Goal: Task Accomplishment & Management: Complete application form

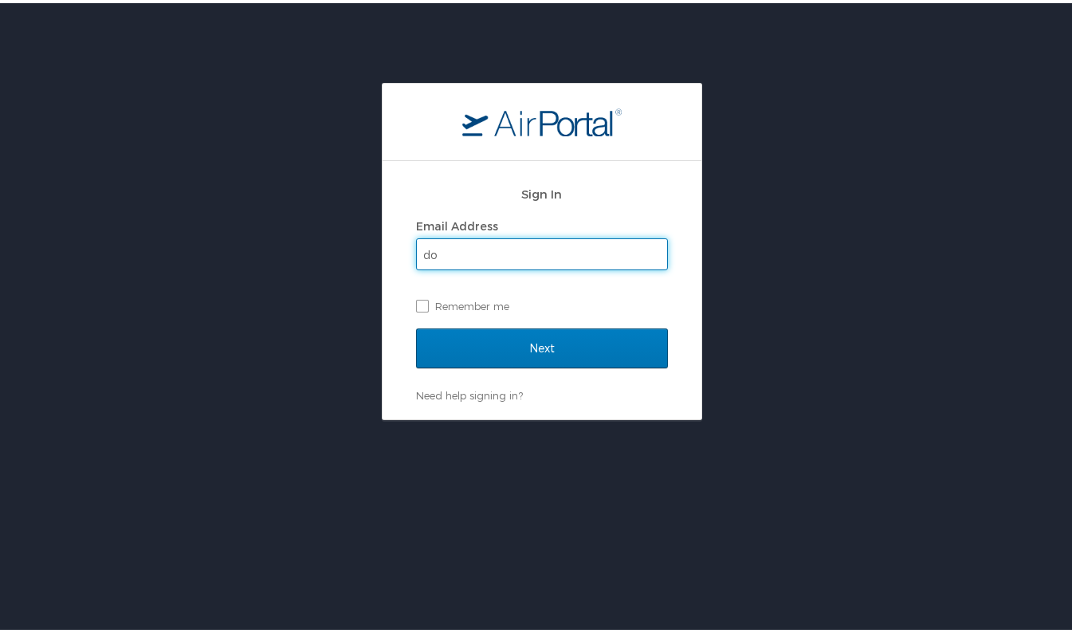
type input "d"
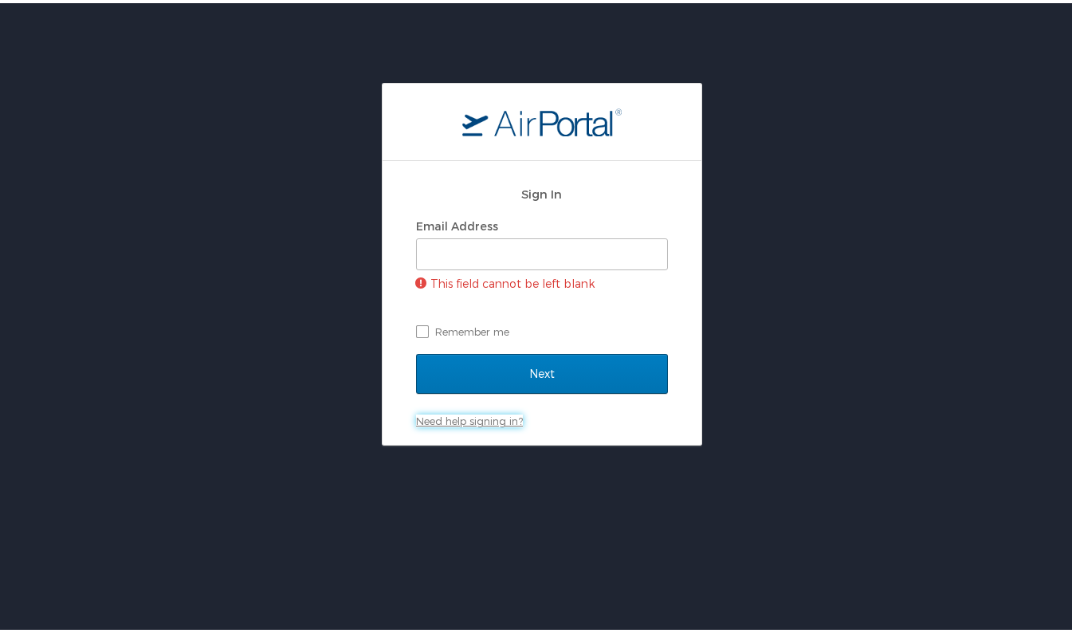
click at [480, 387] on div "Sign In Email Address This field cannot be left blank Remember me Next Need hel…" at bounding box center [542, 300] width 252 height 252
click at [449, 414] on link "Need help signing in?" at bounding box center [469, 417] width 107 height 13
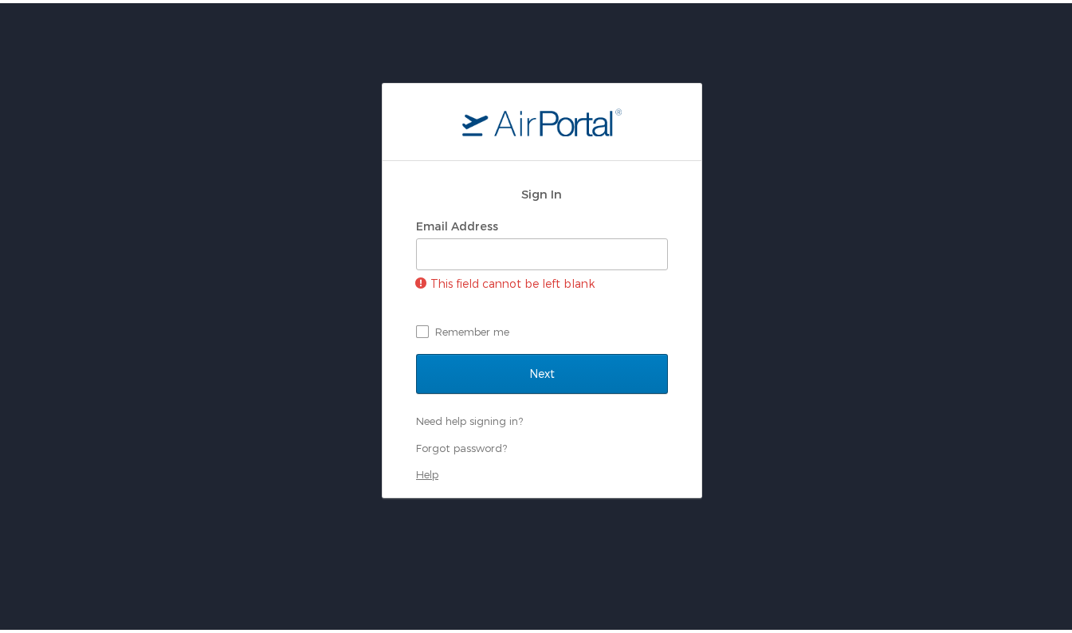
click at [419, 469] on link "Help" at bounding box center [427, 471] width 22 height 13
click at [437, 245] on input "Email Address" at bounding box center [542, 251] width 250 height 30
type input "[PERSON_NAME][EMAIL_ADDRESS][DOMAIN_NAME]"
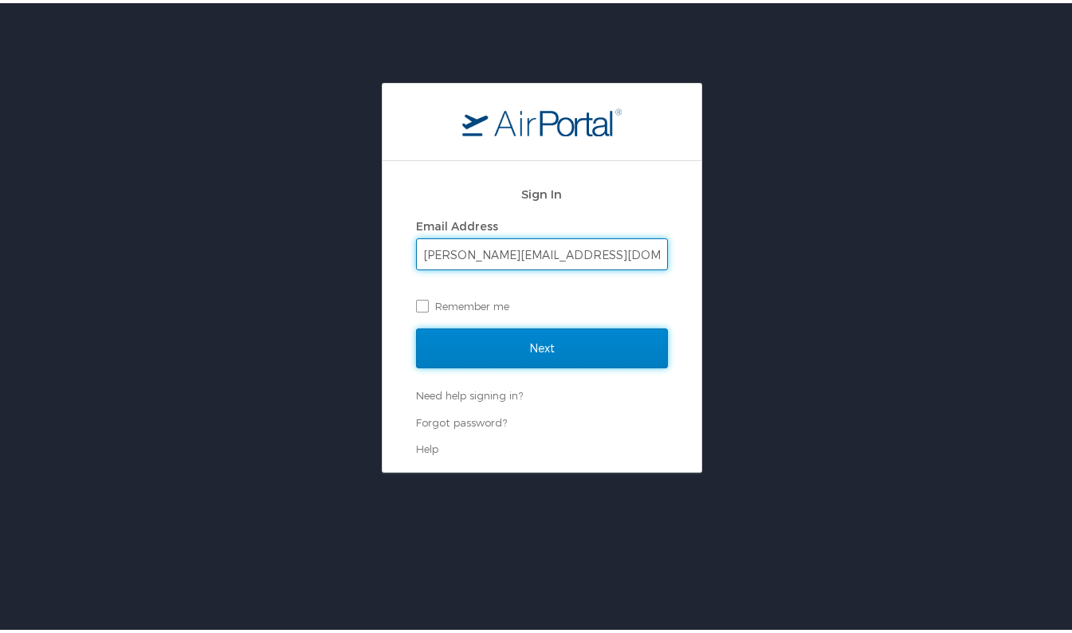
click at [481, 343] on input "Next" at bounding box center [542, 345] width 252 height 40
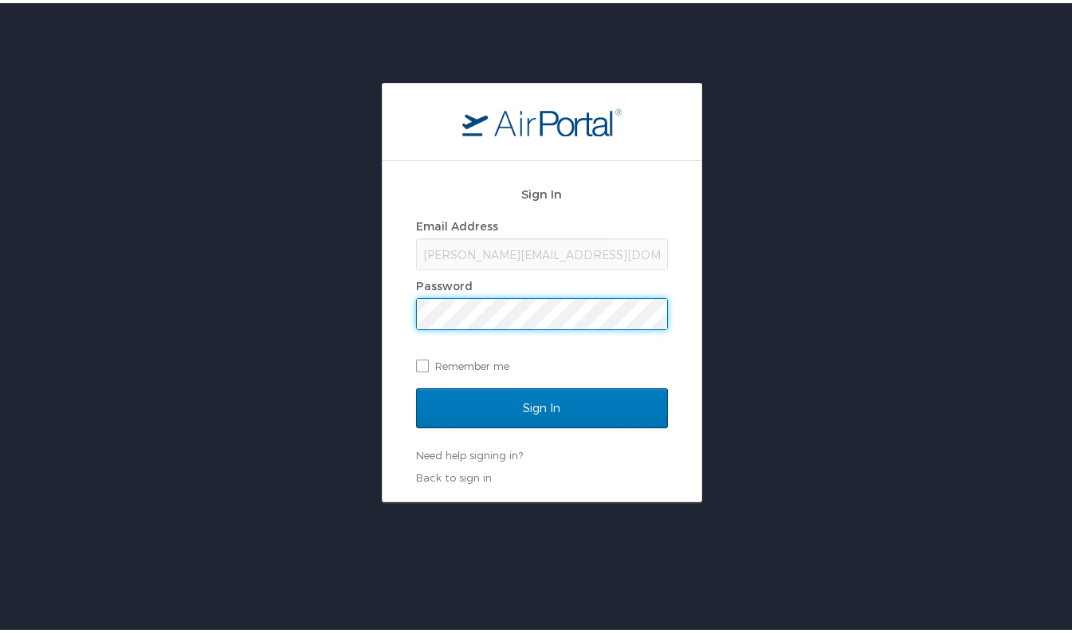
click at [454, 342] on div "Email Address douglask@gram.edu Password Remember me" at bounding box center [542, 292] width 252 height 163
click at [416, 385] on input "Sign In" at bounding box center [542, 405] width 252 height 40
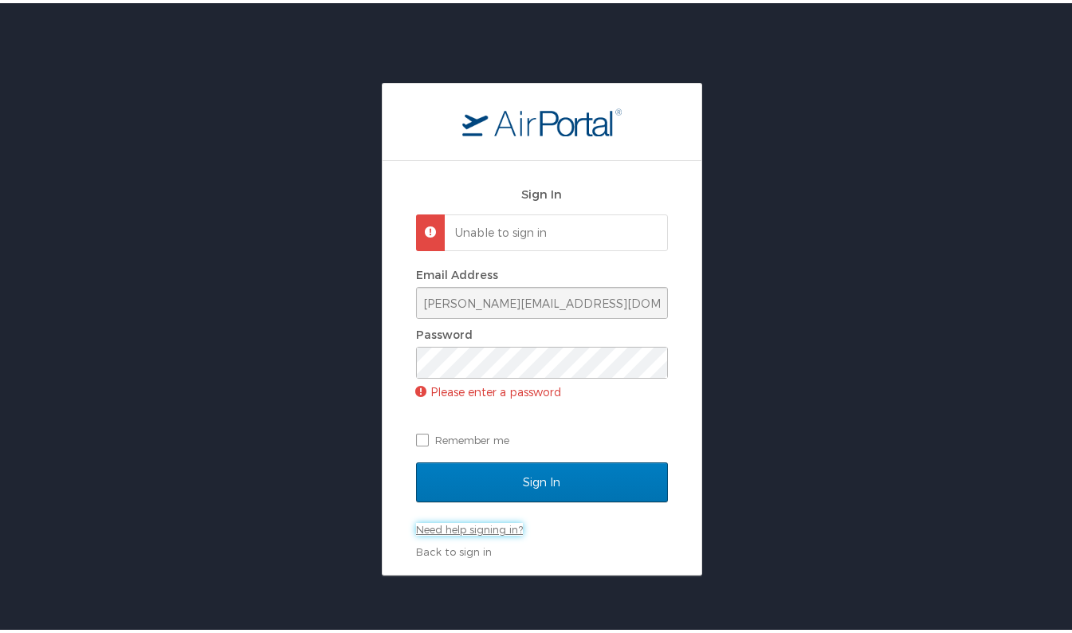
click at [444, 499] on div "Sign In Unable to sign in Email Address douglask@gram.edu Password Please enter…" at bounding box center [542, 365] width 252 height 382
click at [445, 528] on link "Need help signing in?" at bounding box center [469, 526] width 107 height 13
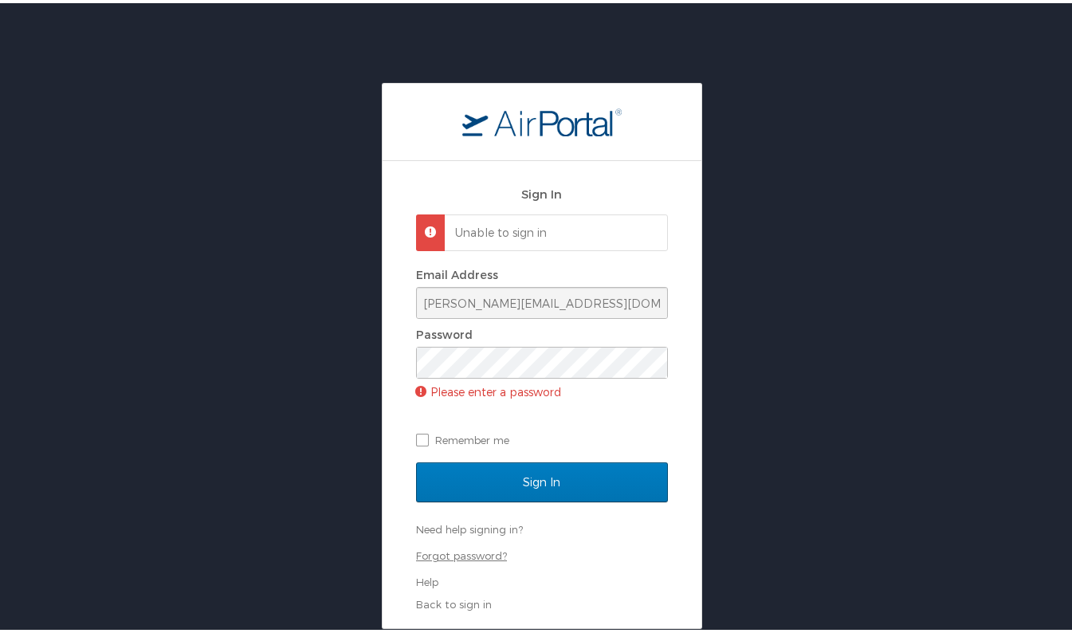
click at [440, 550] on link "Forgot password?" at bounding box center [461, 552] width 91 height 13
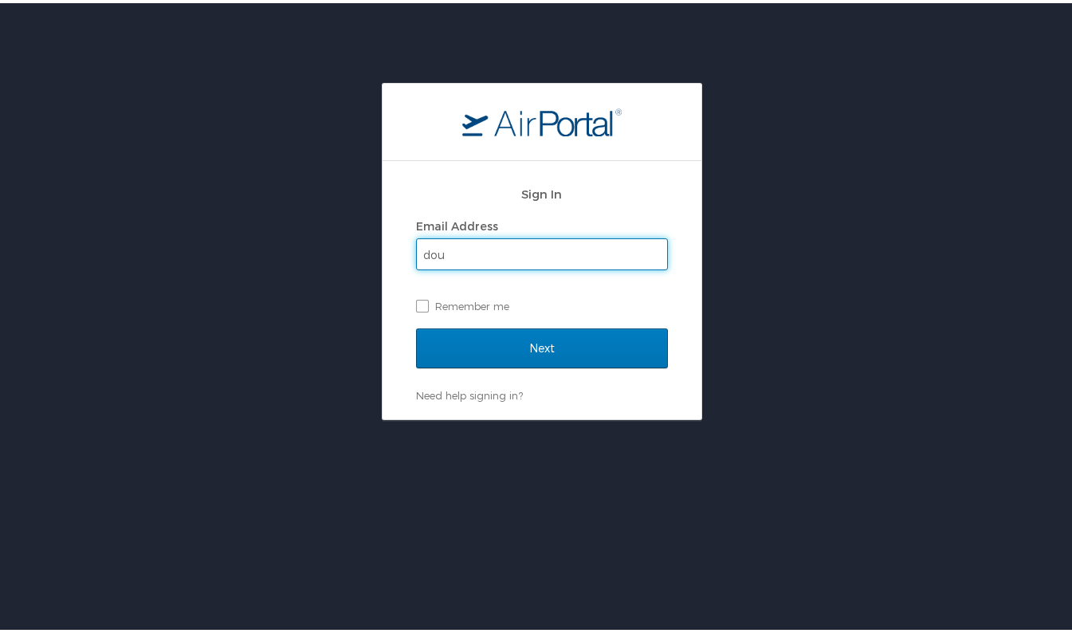
type input "[PERSON_NAME][EMAIL_ADDRESS][DOMAIN_NAME]"
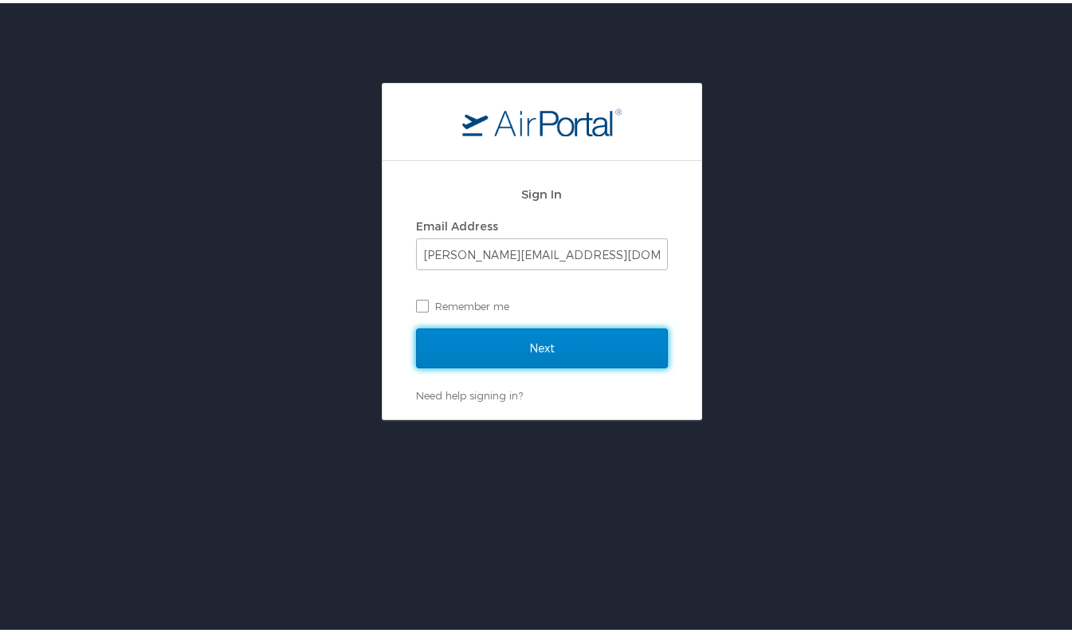
click at [542, 339] on input "Next" at bounding box center [542, 345] width 252 height 40
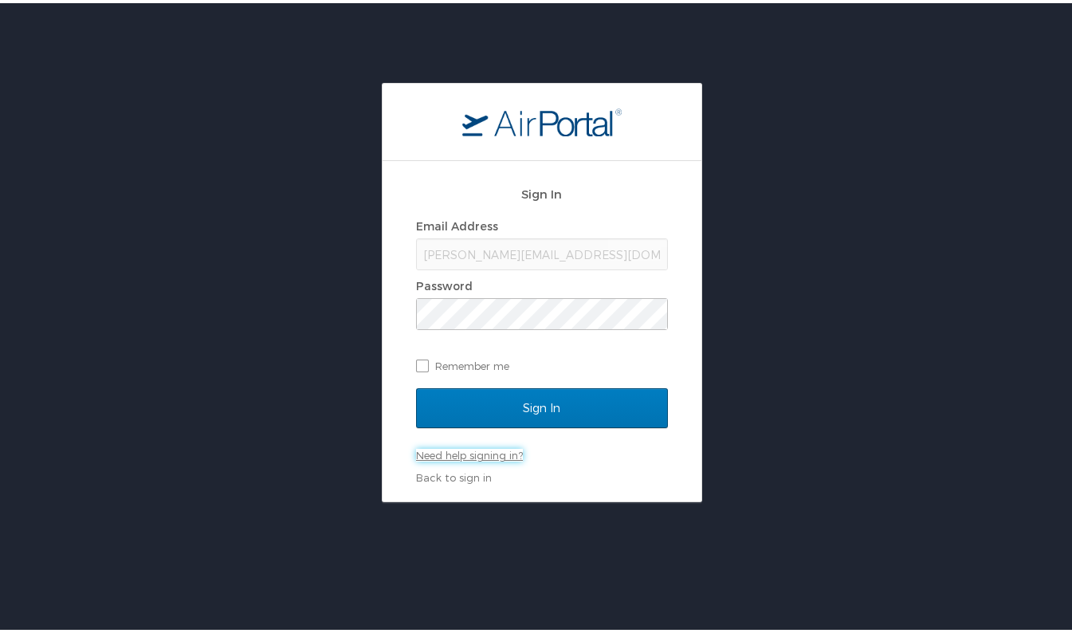
click at [489, 449] on link "Need help signing in?" at bounding box center [469, 451] width 107 height 13
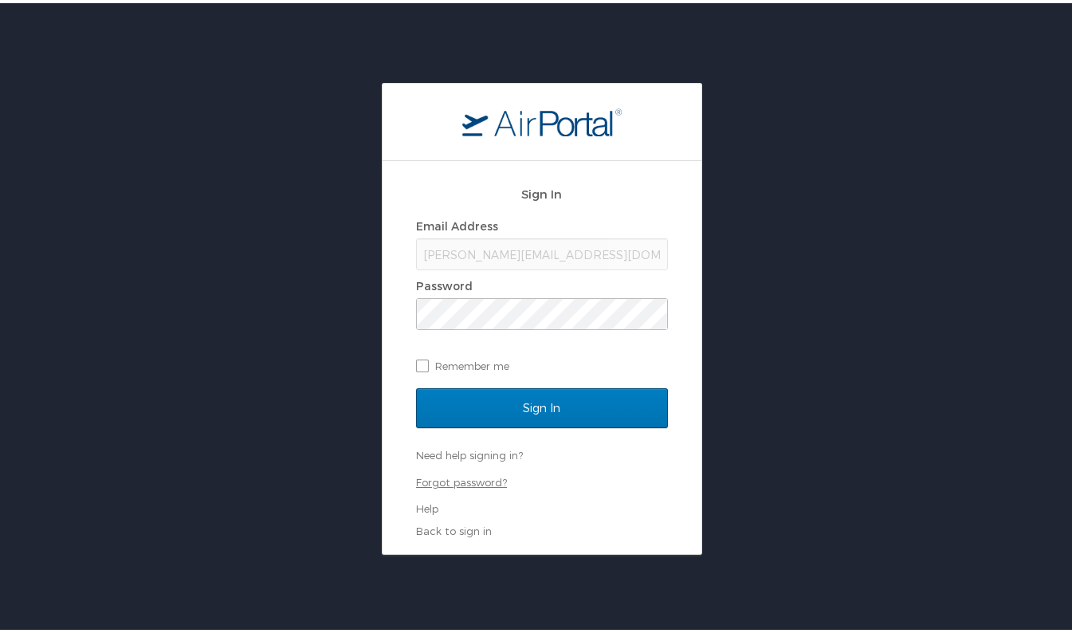
click at [475, 477] on link "Forgot password?" at bounding box center [461, 479] width 91 height 13
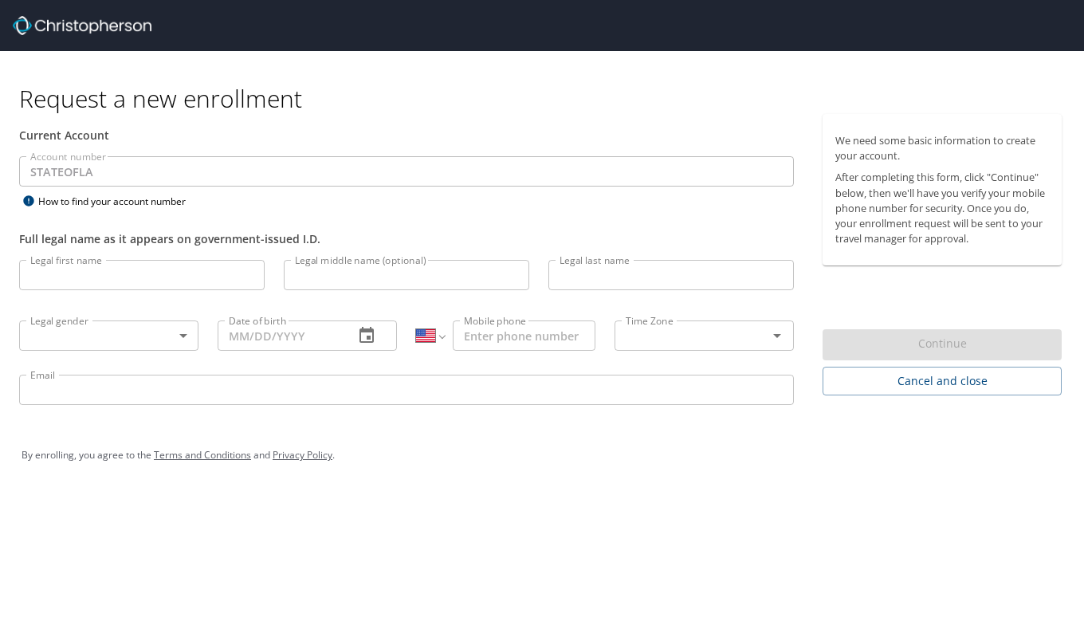
select select "US"
click at [89, 280] on input "Legal first name" at bounding box center [141, 275] width 245 height 30
type input "Kanesha"
click at [631, 277] on input "Legal last name" at bounding box center [670, 275] width 245 height 30
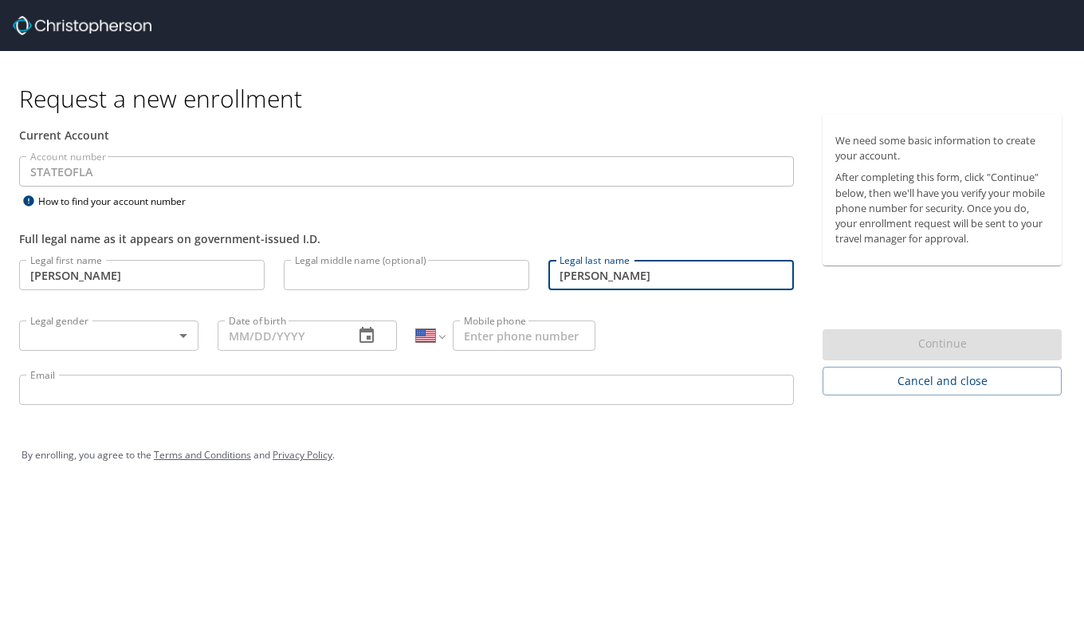
type input "Douglas"
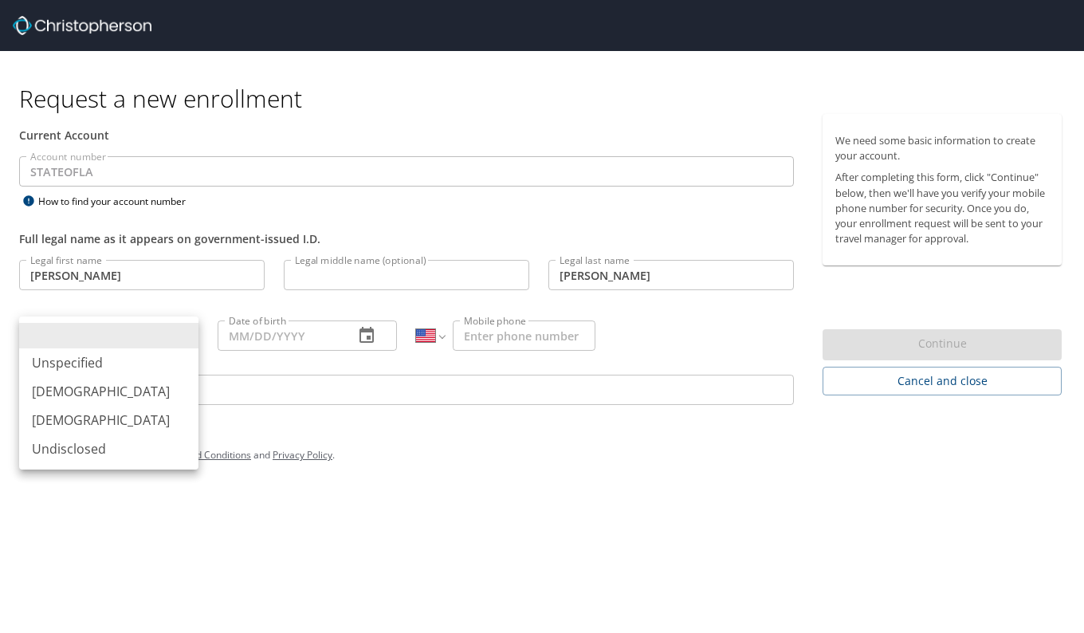
click at [190, 349] on body "Request a new enrollment Current Account Account number STATEOFLA Account numbe…" at bounding box center [542, 316] width 1084 height 633
click at [143, 426] on li "Female" at bounding box center [108, 420] width 179 height 29
type input "Female"
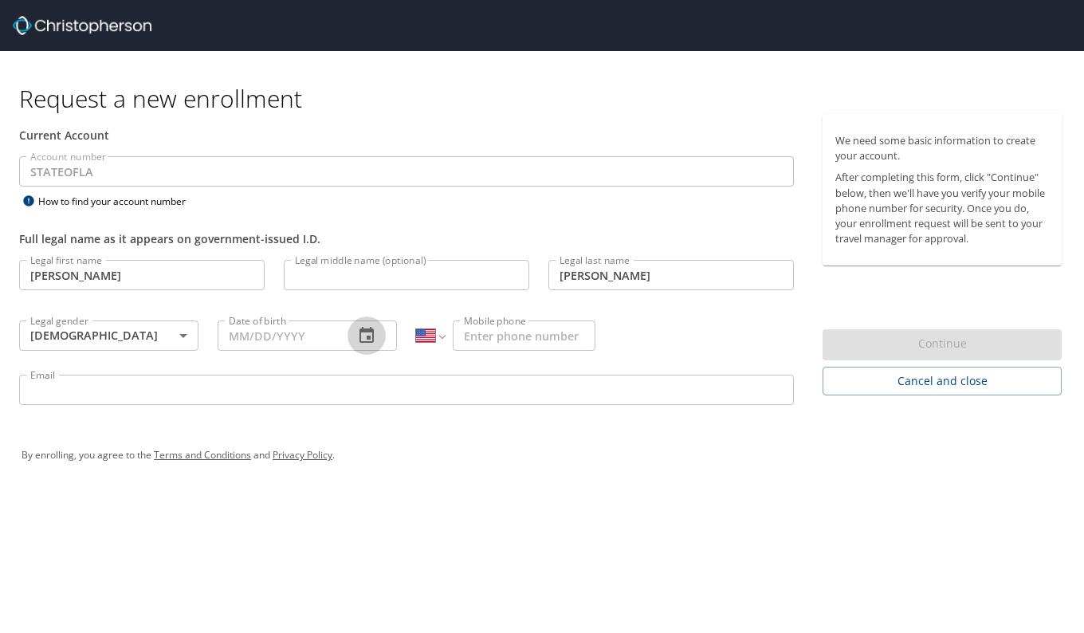
click at [363, 334] on icon "button" at bounding box center [366, 335] width 19 height 19
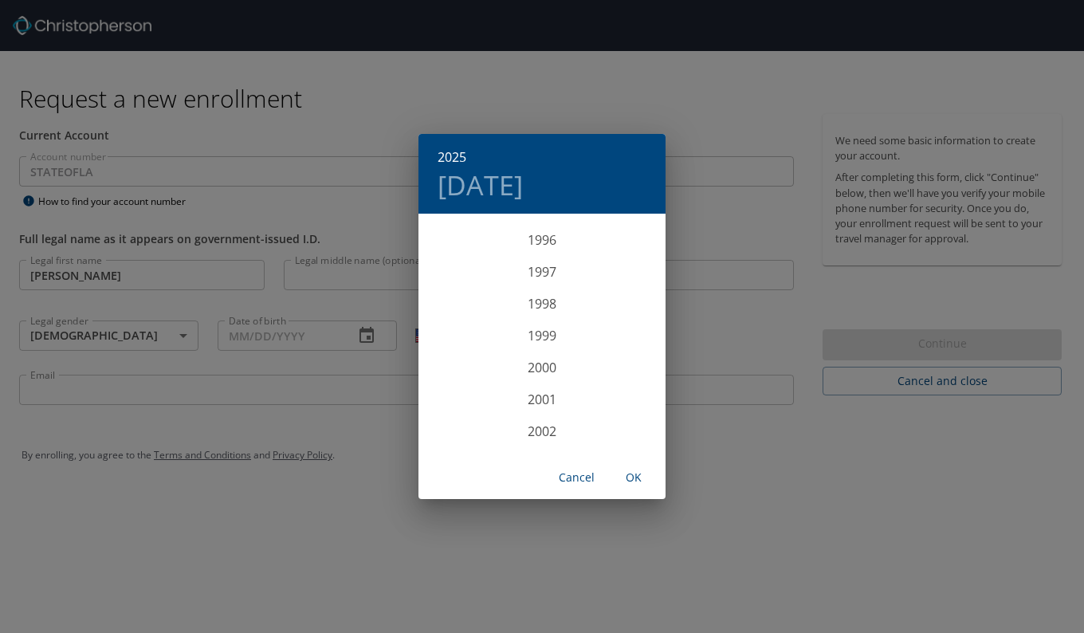
scroll to position [2874, 0]
click at [534, 385] on div "1994" at bounding box center [541, 386] width 247 height 32
click at [620, 247] on div "Mar" at bounding box center [624, 246] width 82 height 60
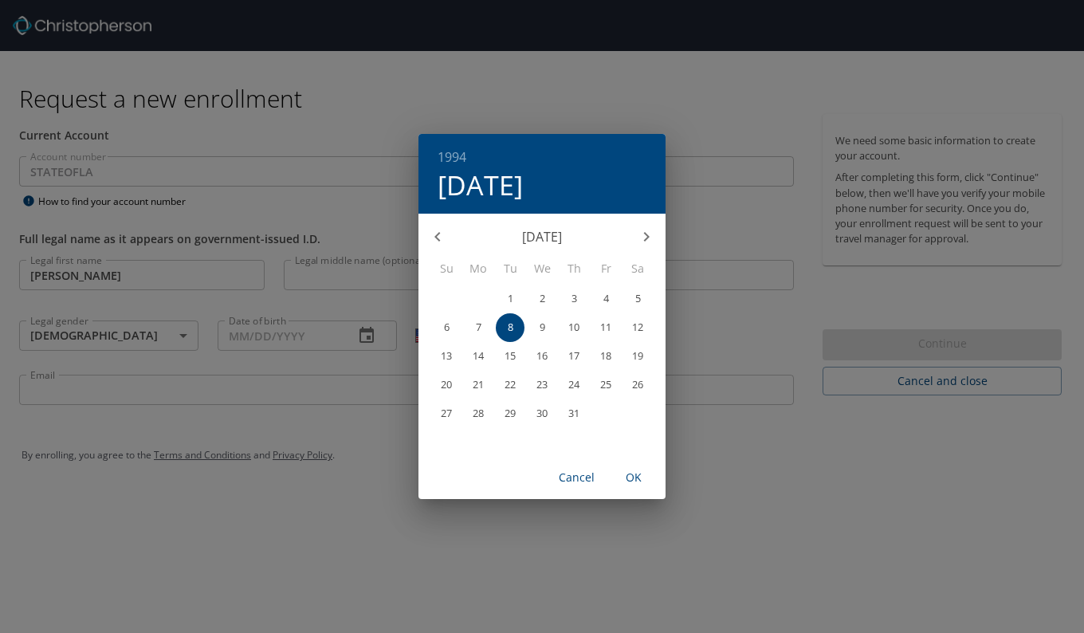
click at [600, 324] on p "11" at bounding box center [605, 327] width 11 height 10
click at [630, 473] on span "OK" at bounding box center [633, 478] width 38 height 20
type input "[DATE]"
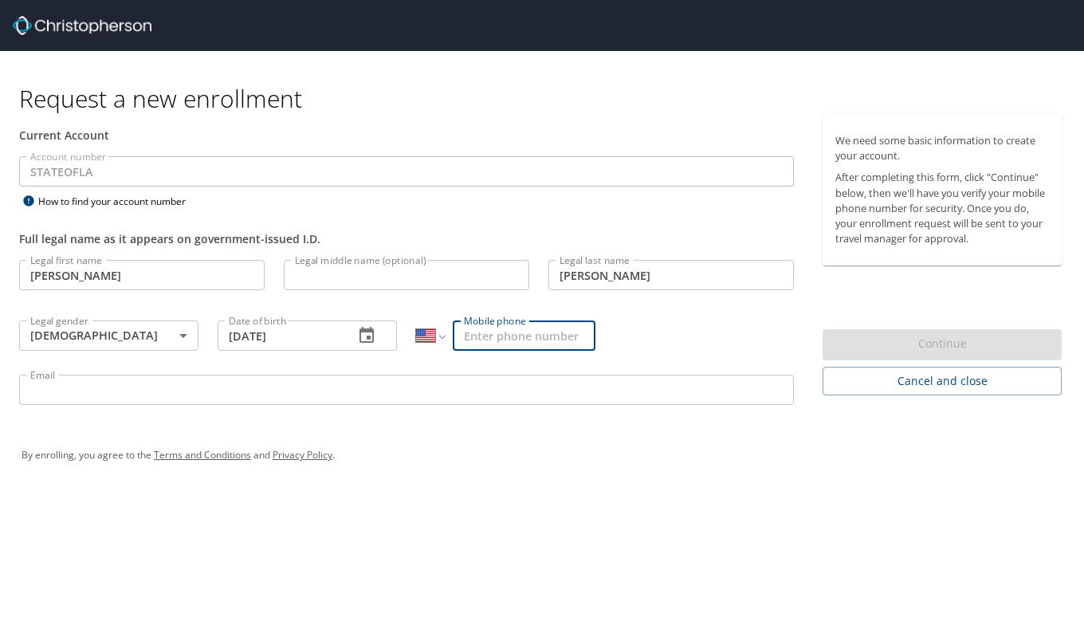
click at [516, 343] on input "Mobile phone" at bounding box center [524, 335] width 143 height 30
type input "[PHONE_NUMBER]"
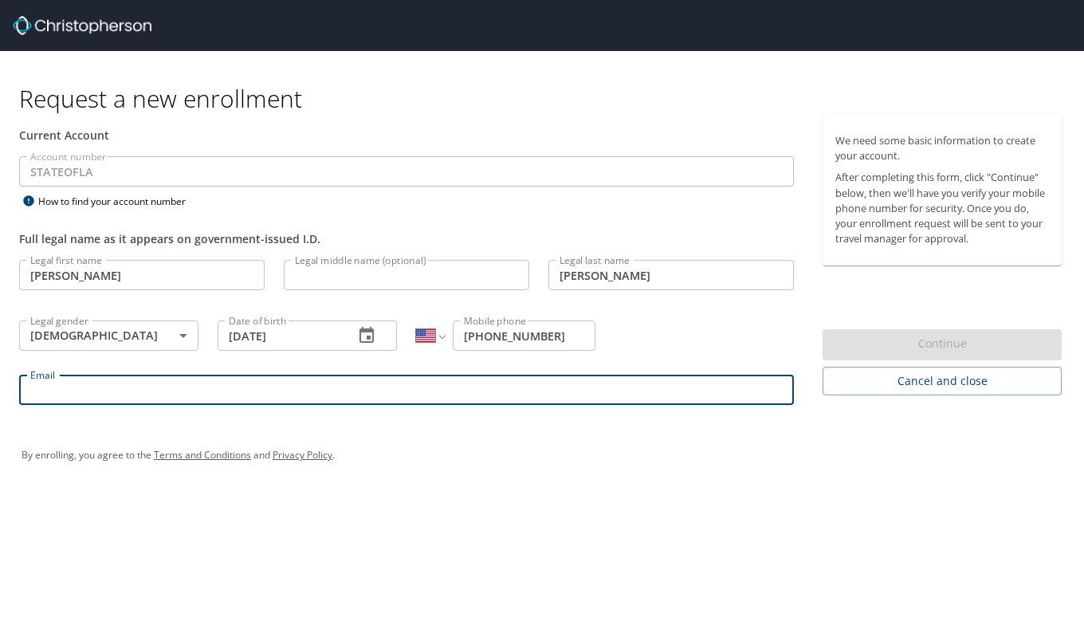
click at [154, 389] on input "Email" at bounding box center [406, 389] width 774 height 30
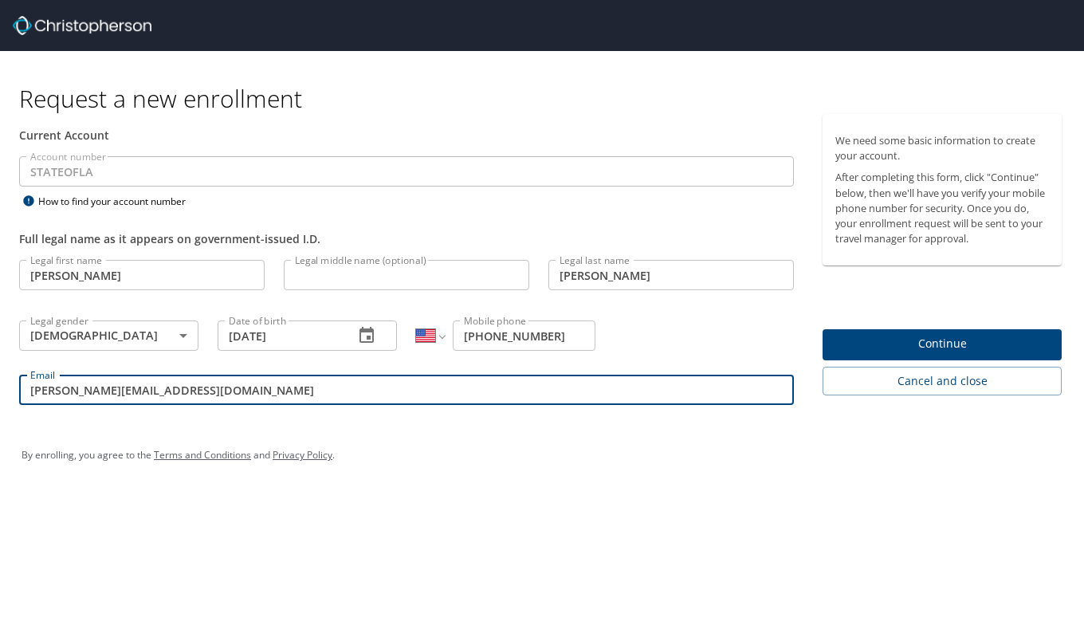
type input "[PERSON_NAME][EMAIL_ADDRESS][DOMAIN_NAME]"
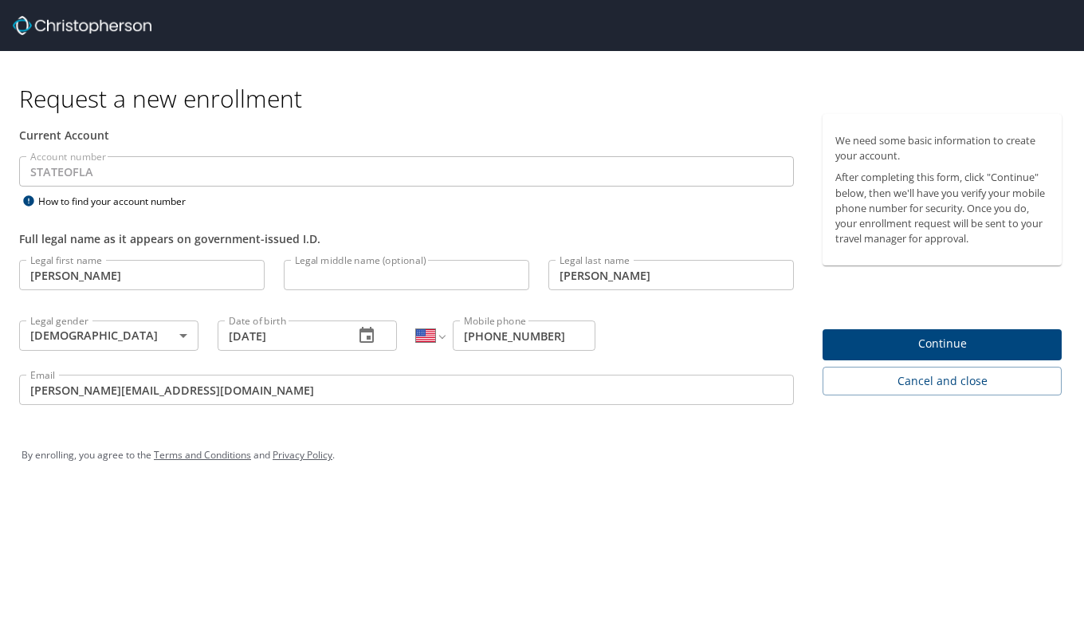
click at [505, 523] on div "Request a new enrollment Current Account Account number STATEOFLA Account numbe…" at bounding box center [542, 316] width 1084 height 633
click at [908, 344] on span "Continue" at bounding box center [942, 344] width 214 height 20
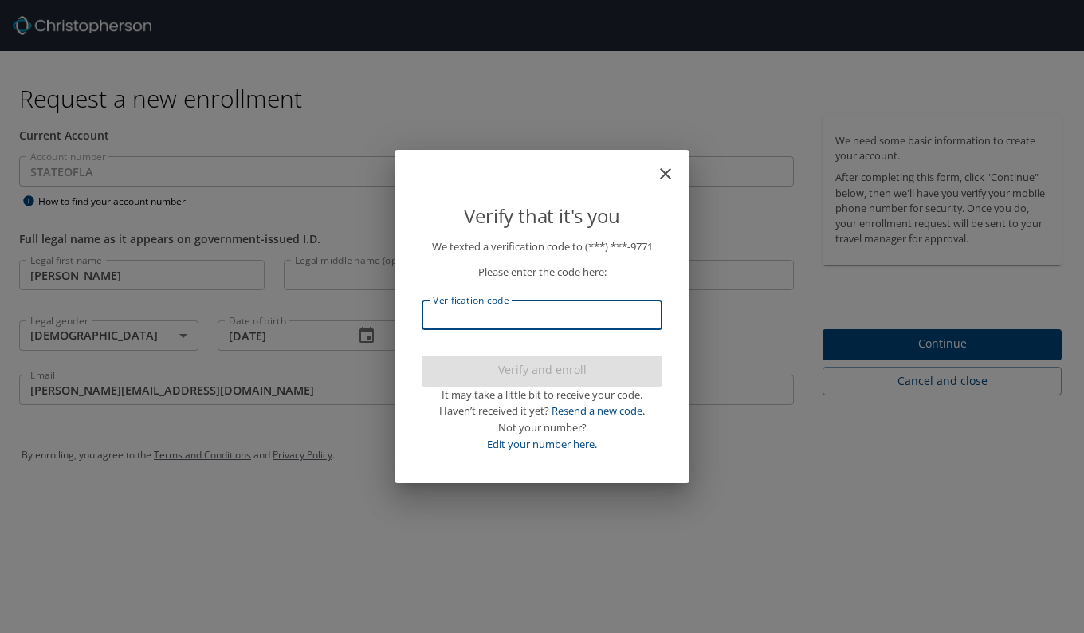
click at [484, 324] on input "Verification code" at bounding box center [542, 315] width 241 height 30
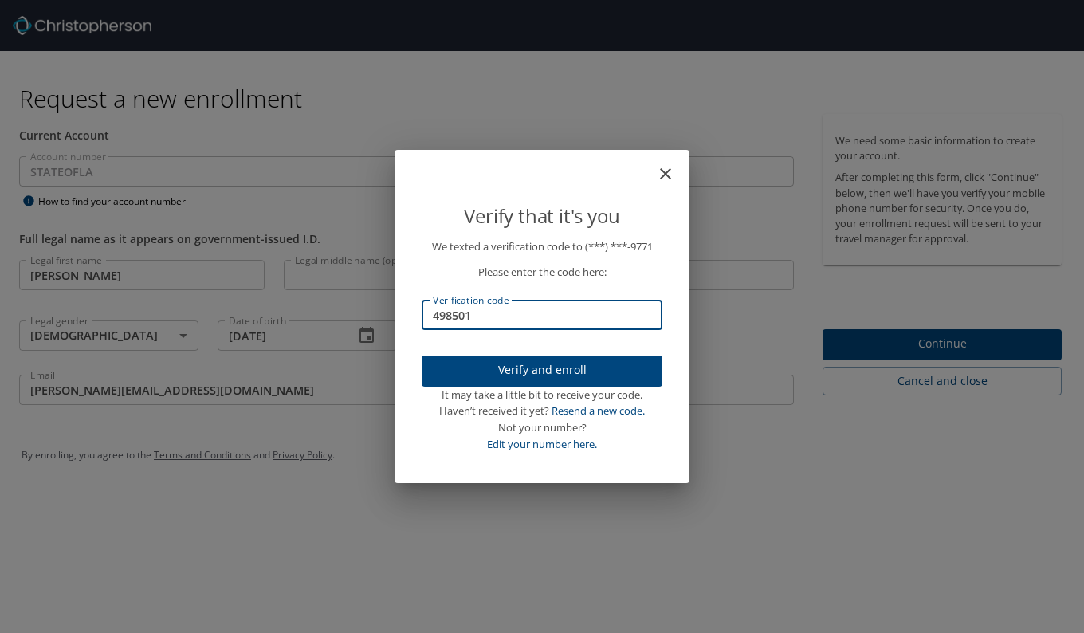
type input "498501"
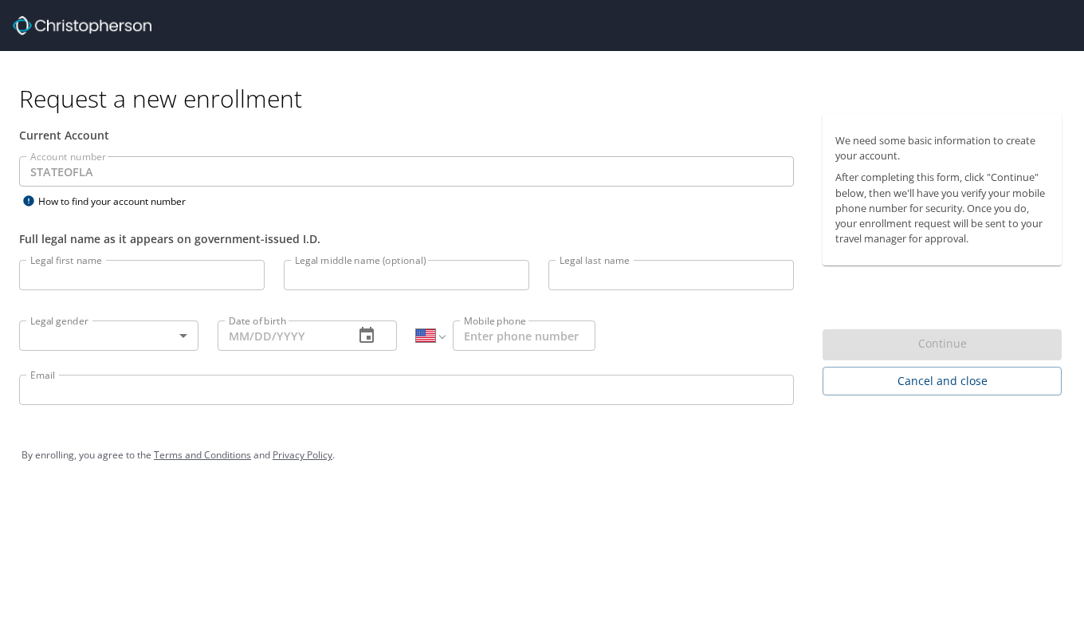
select select "US"
click at [35, 284] on input "Legal first name" at bounding box center [141, 275] width 245 height 30
type input "Kanesha"
click at [574, 278] on input "Legal last name" at bounding box center [670, 275] width 245 height 30
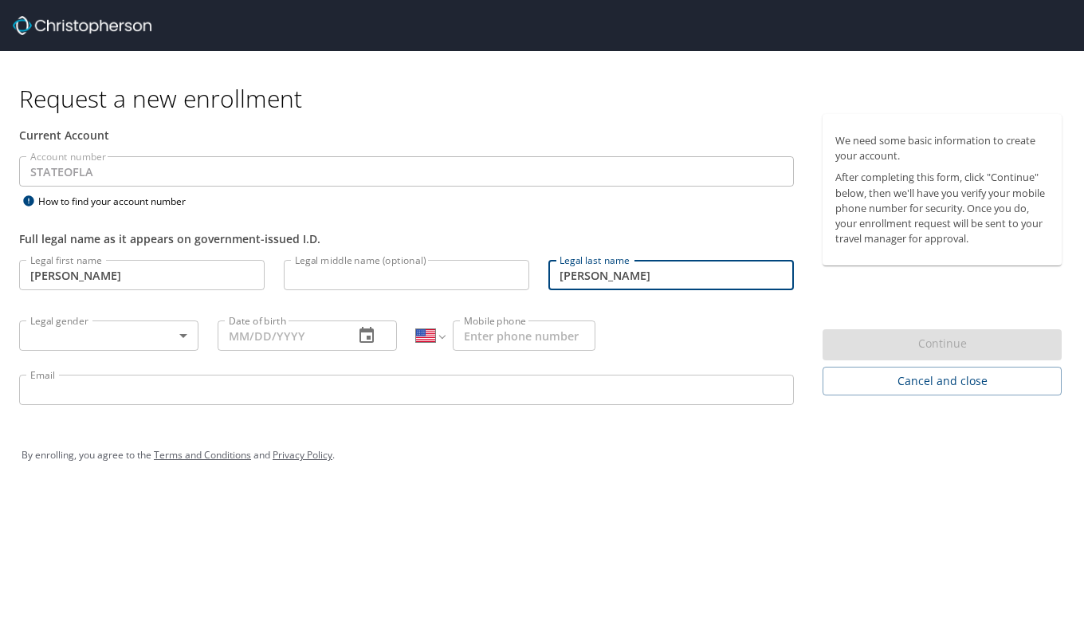
type input "[PERSON_NAME]"
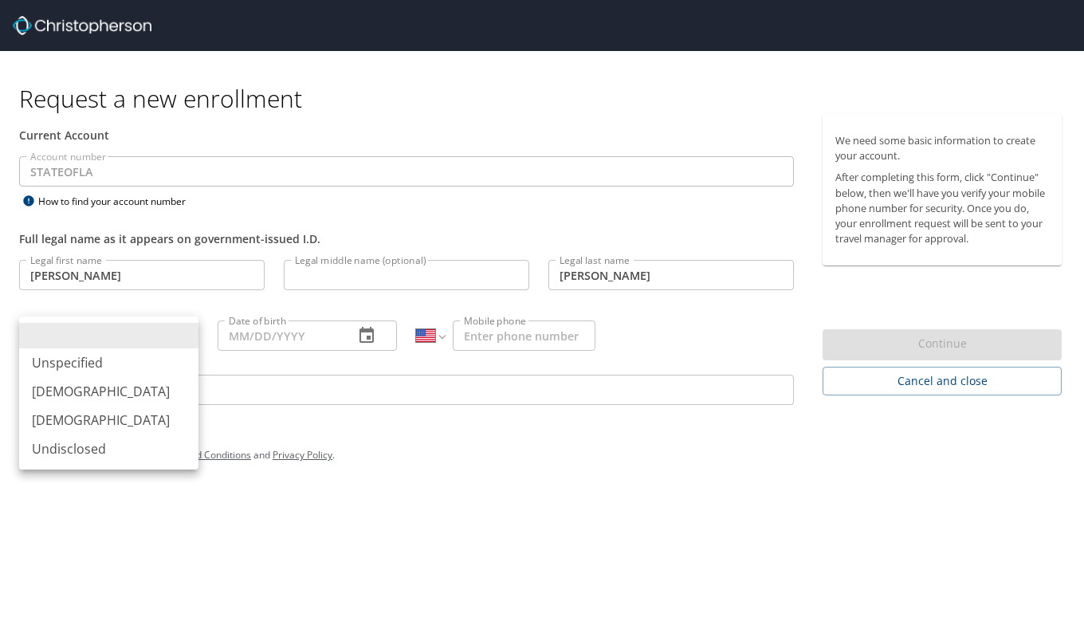
click at [62, 335] on body "Request a new enrollment Current Account Account number STATEOFLA Account numbe…" at bounding box center [542, 316] width 1084 height 633
click at [65, 420] on li "[DEMOGRAPHIC_DATA]" at bounding box center [108, 420] width 179 height 29
type input "[DEMOGRAPHIC_DATA]"
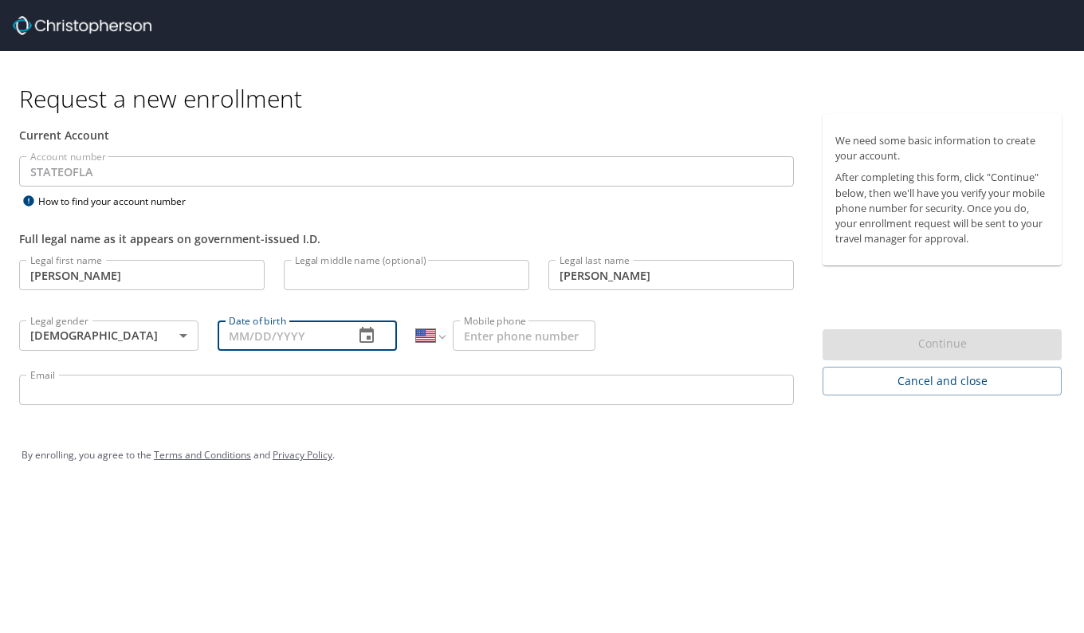
click at [233, 339] on input "Date of birth" at bounding box center [280, 335] width 124 height 30
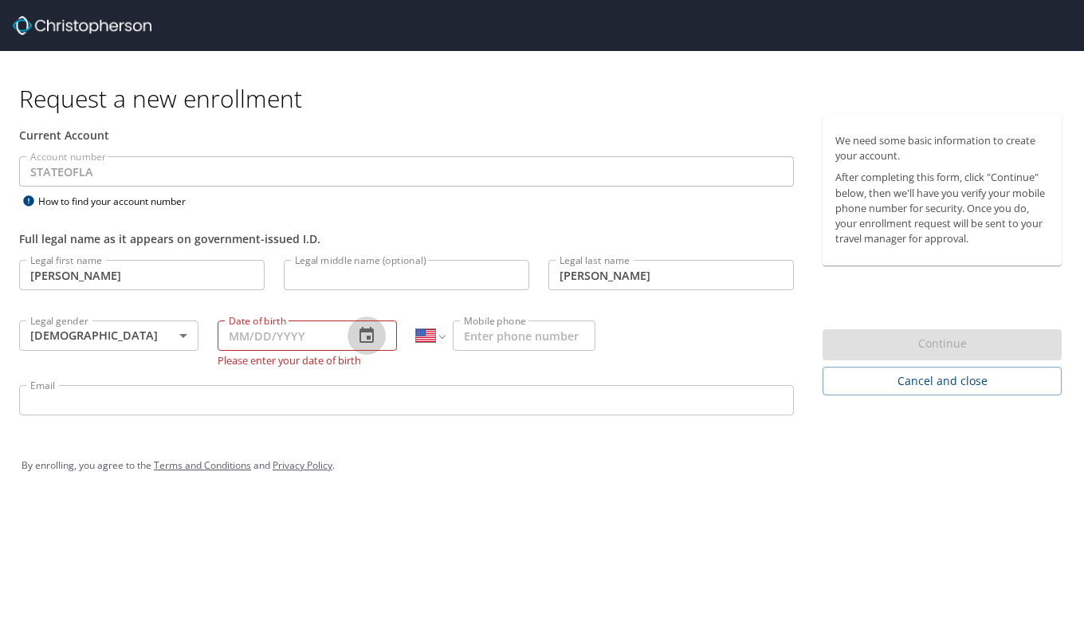
click at [364, 340] on icon "button" at bounding box center [366, 335] width 19 height 19
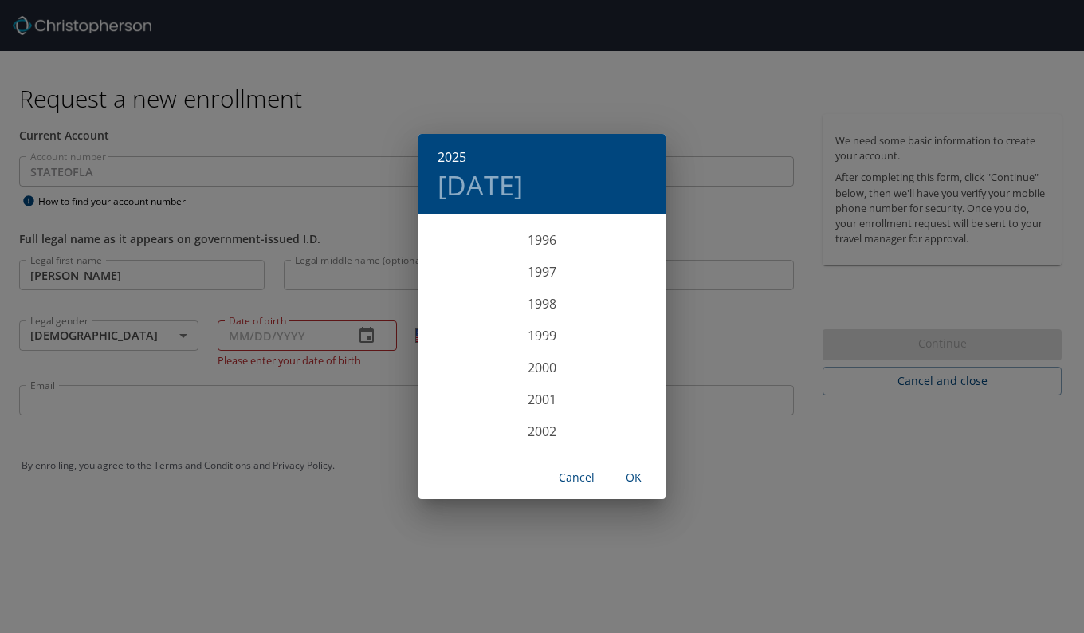
scroll to position [2874, 0]
click at [543, 389] on div "1994" at bounding box center [541, 386] width 247 height 32
click at [619, 250] on div "Mar" at bounding box center [624, 246] width 82 height 60
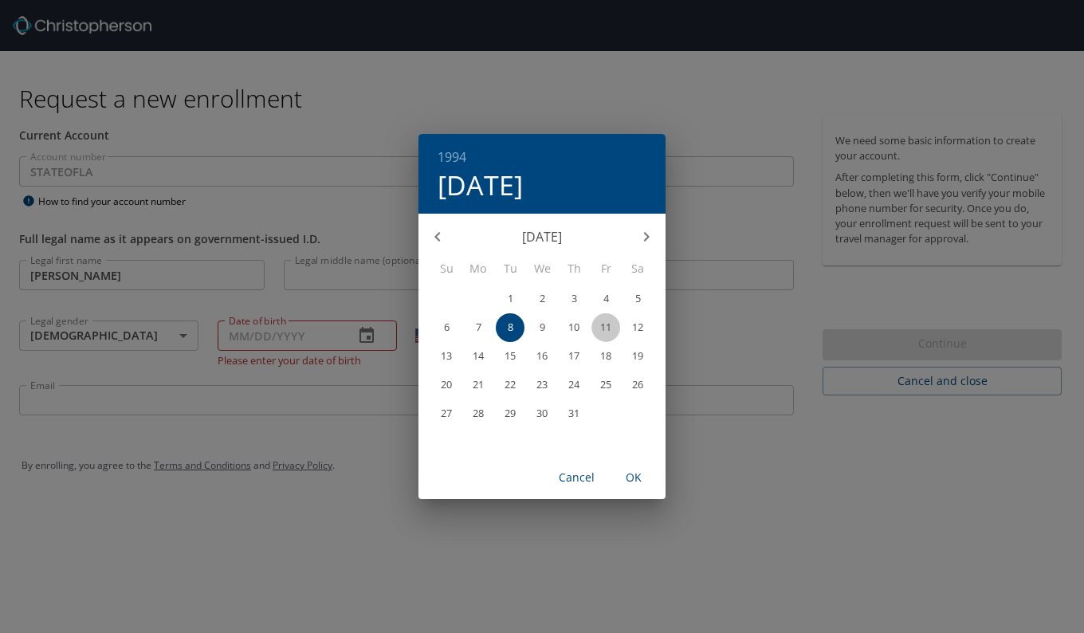
click at [611, 324] on p "11" at bounding box center [605, 327] width 11 height 10
click at [641, 476] on span "OK" at bounding box center [633, 478] width 38 height 20
type input "[DATE]"
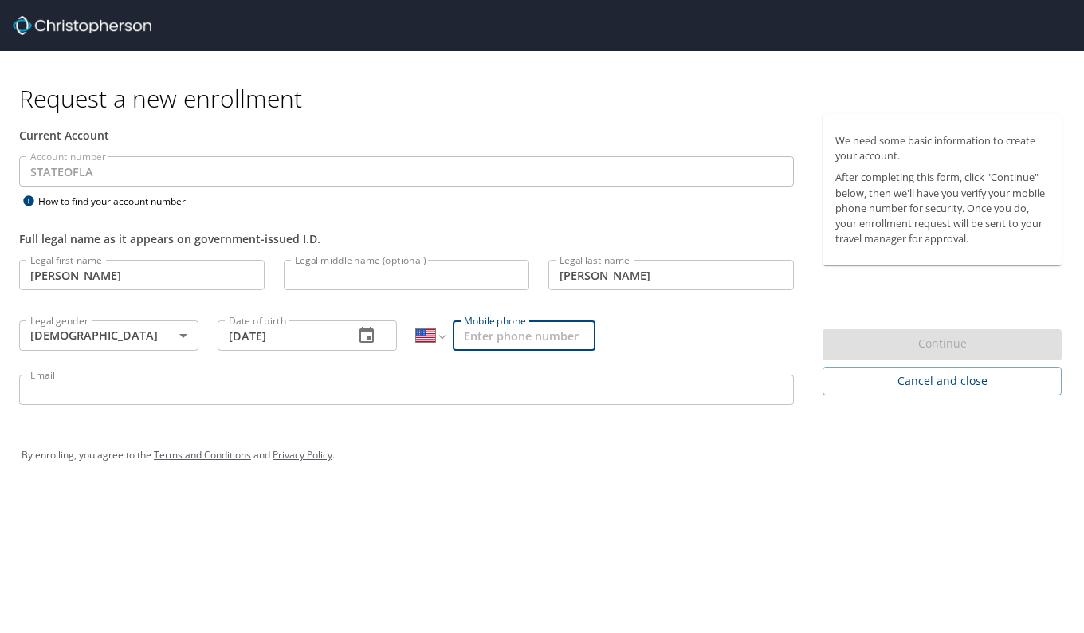
click at [518, 338] on input "Mobile phone" at bounding box center [524, 335] width 143 height 30
type input "[PHONE_NUMBER]"
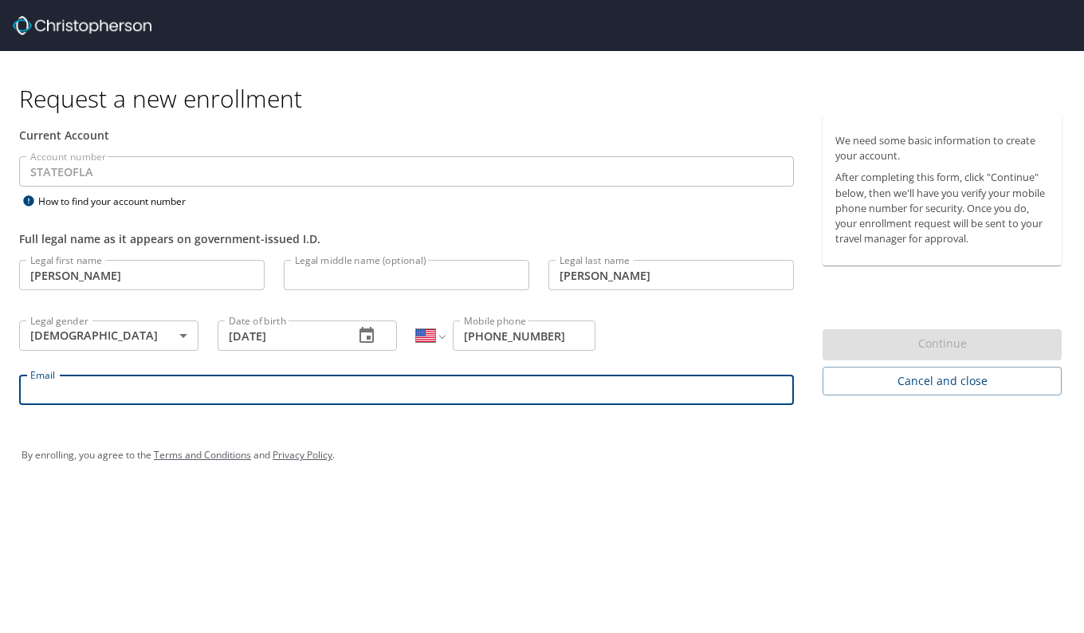
click at [403, 385] on input "Email" at bounding box center [406, 389] width 774 height 30
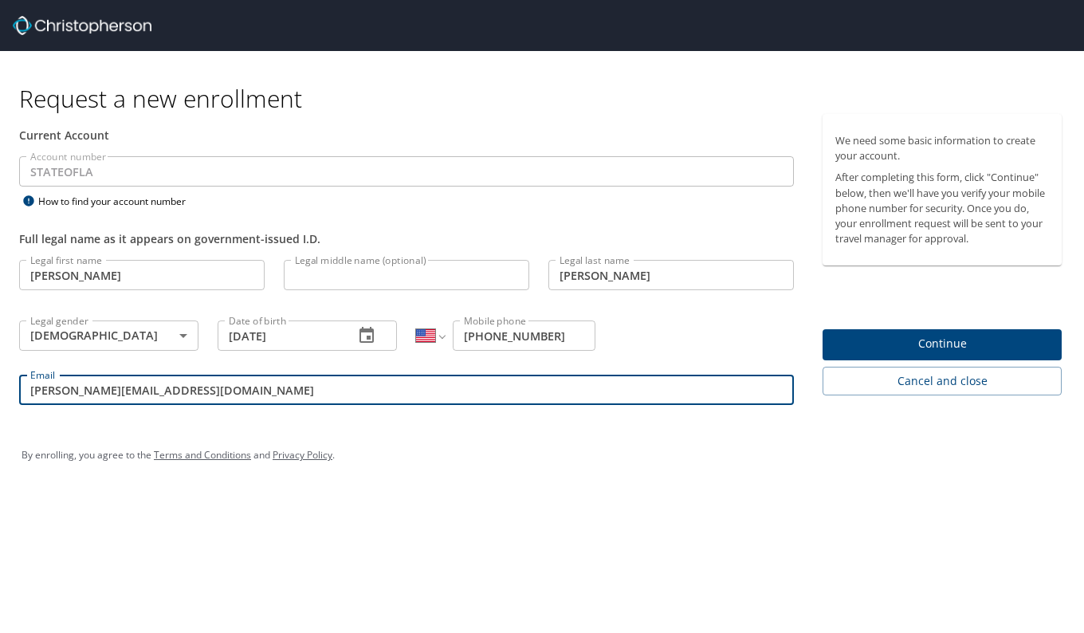
type input "[PERSON_NAME][EMAIL_ADDRESS][DOMAIN_NAME]"
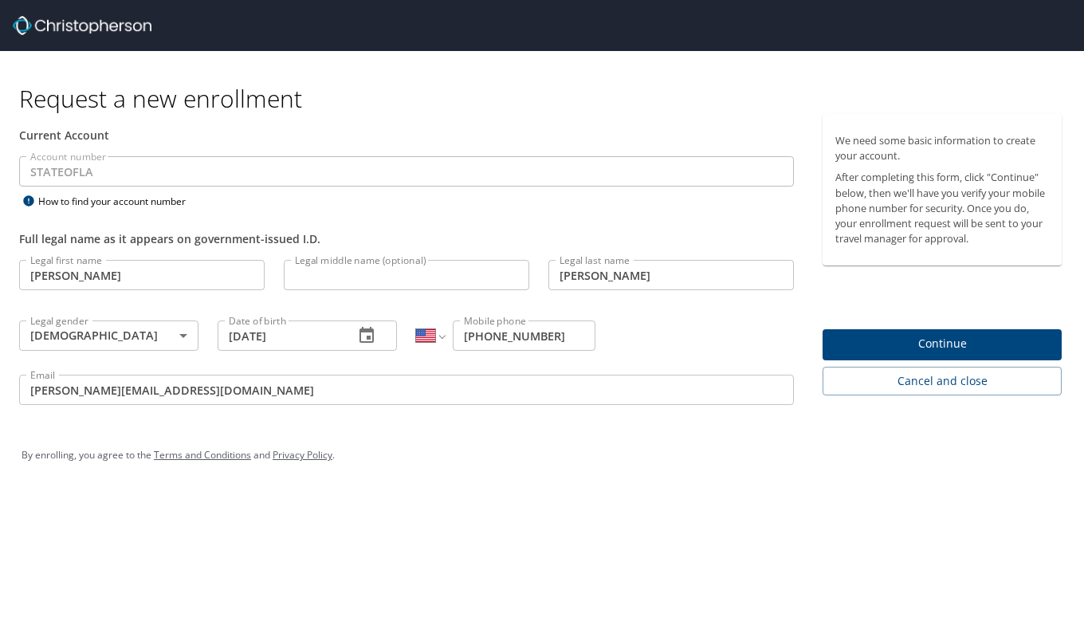
click at [684, 480] on div "By enrolling, you agree to the Terms and Conditions and Privacy Policy ." at bounding box center [542, 455] width 1065 height 72
click at [849, 345] on span "Continue" at bounding box center [942, 344] width 214 height 20
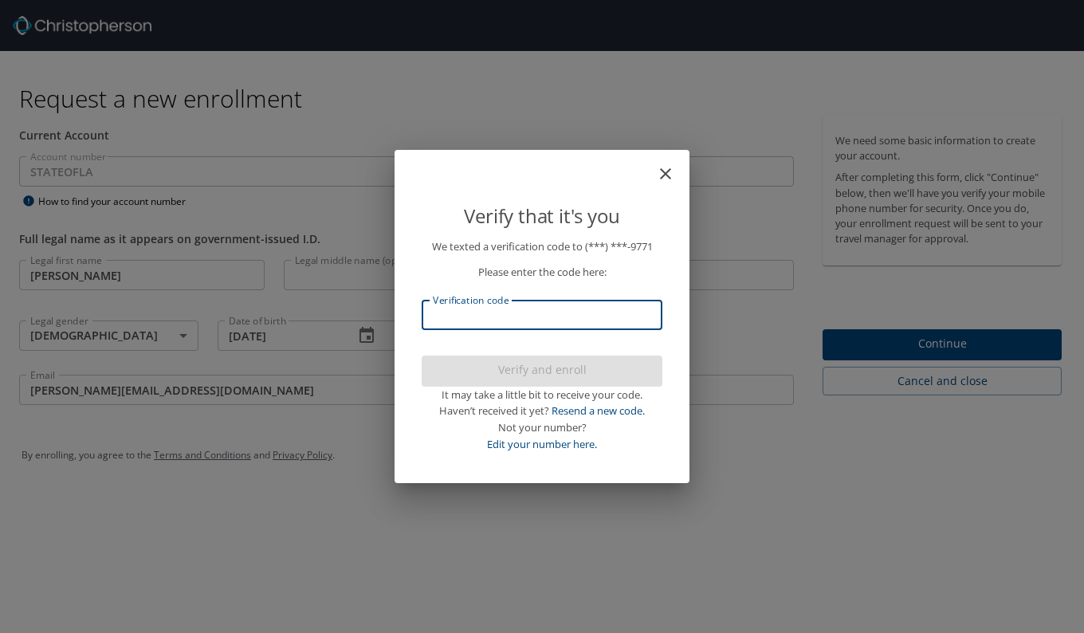
click at [496, 323] on input "Verification code" at bounding box center [542, 315] width 241 height 30
type input "651433"
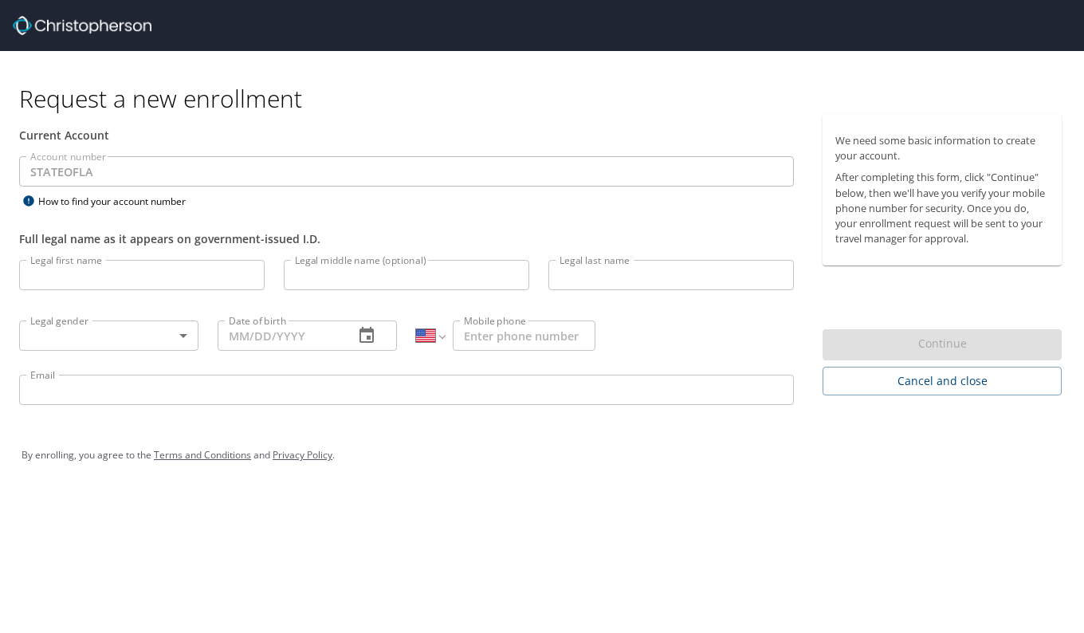
select select "US"
click at [182, 283] on input "Legal first name" at bounding box center [141, 275] width 245 height 30
type input "[PERSON_NAME]"
click at [567, 284] on input "Legal last name" at bounding box center [670, 275] width 245 height 30
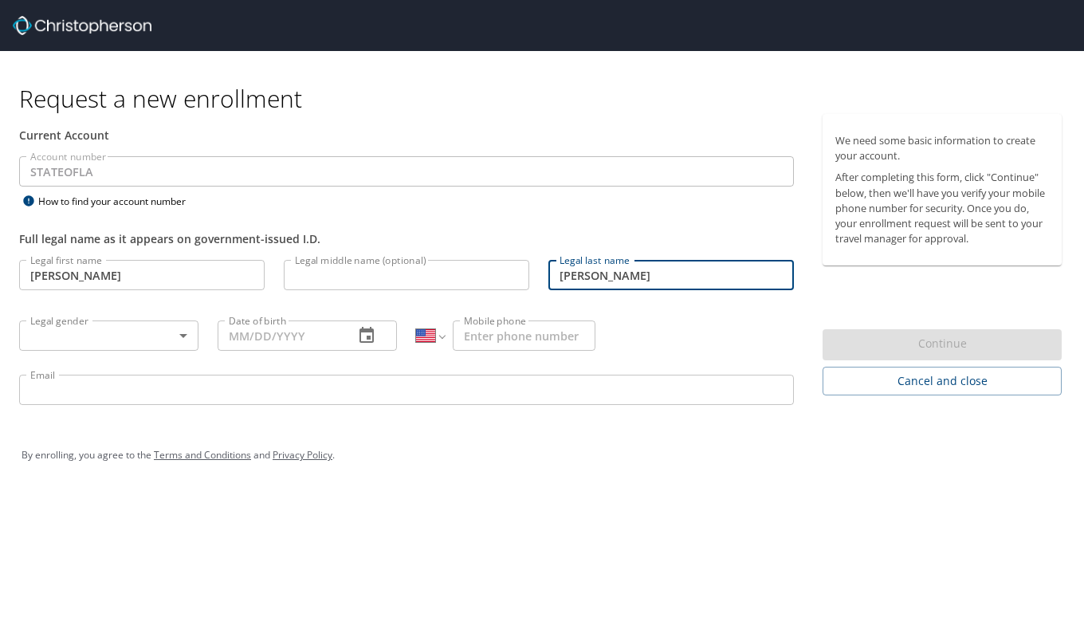
type input "[PERSON_NAME]"
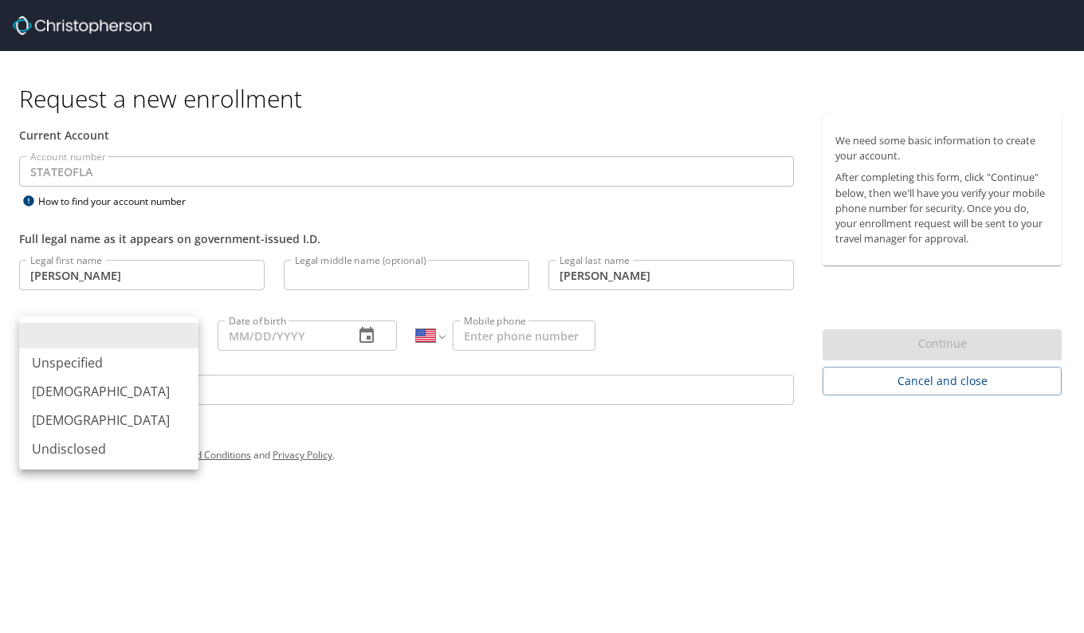
click at [151, 338] on body "Request a new enrollment Current Account Account number STATEOFLA Account numbe…" at bounding box center [542, 316] width 1084 height 633
click at [100, 418] on li "[DEMOGRAPHIC_DATA]" at bounding box center [108, 420] width 179 height 29
type input "[DEMOGRAPHIC_DATA]"
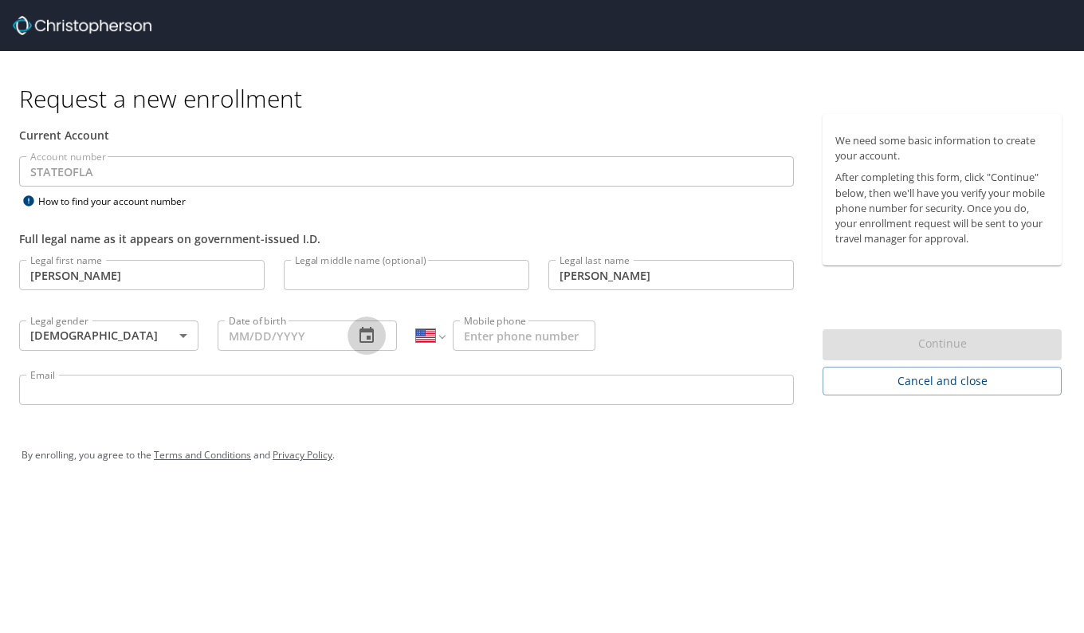
click at [371, 331] on icon "button" at bounding box center [366, 335] width 14 height 16
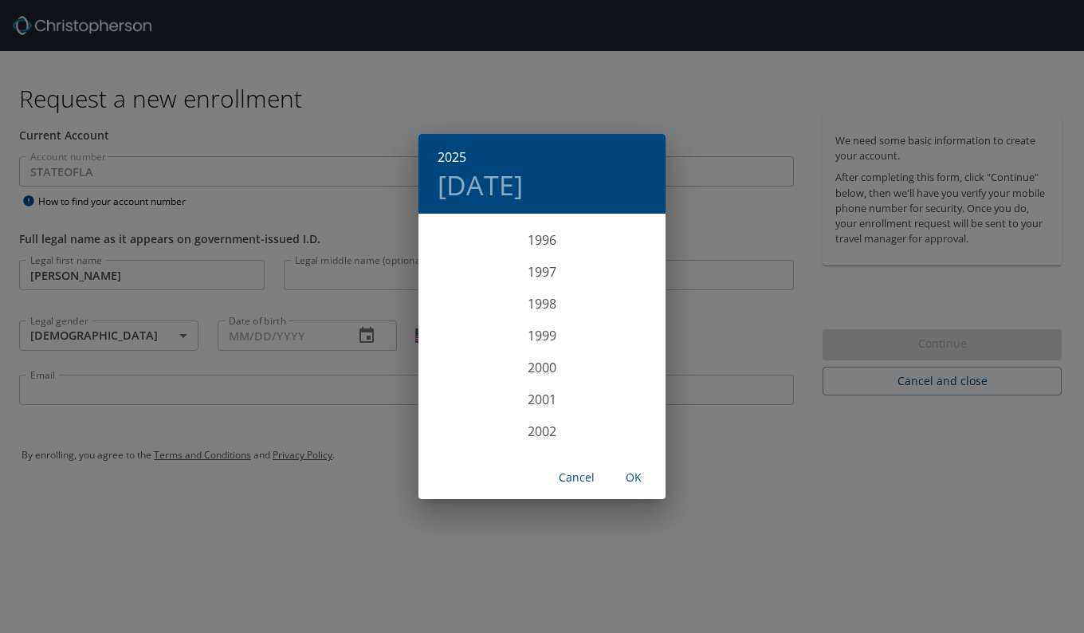
scroll to position [2874, 0]
click at [566, 382] on div "1994" at bounding box center [541, 386] width 247 height 32
click at [633, 251] on div "Mar" at bounding box center [624, 246] width 82 height 60
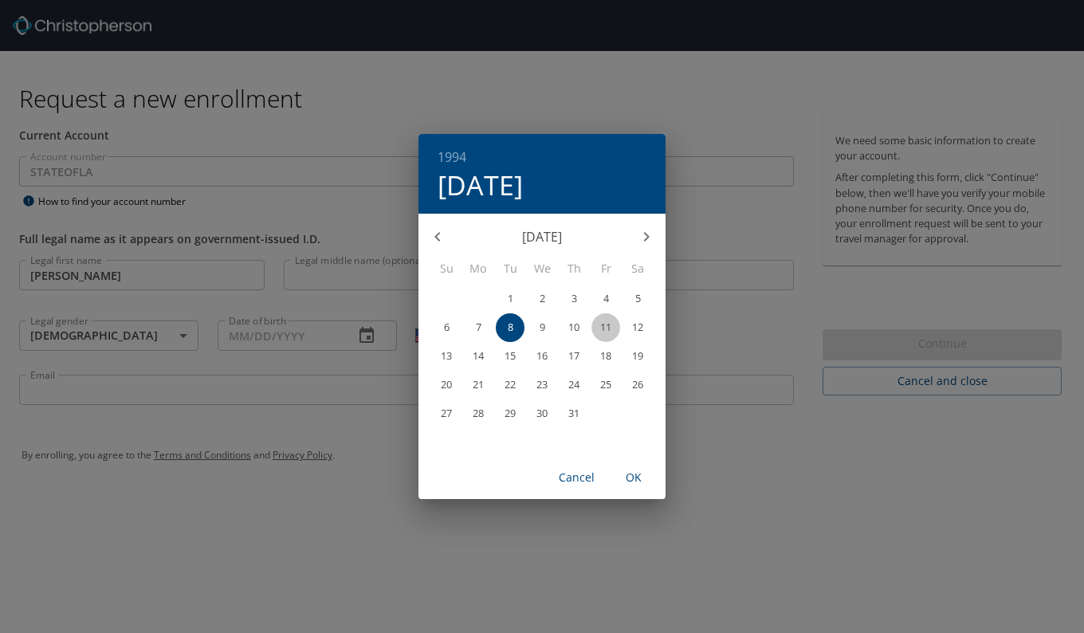
click at [607, 325] on p "11" at bounding box center [605, 327] width 11 height 10
click at [637, 476] on span "OK" at bounding box center [633, 478] width 38 height 20
type input "[DATE]"
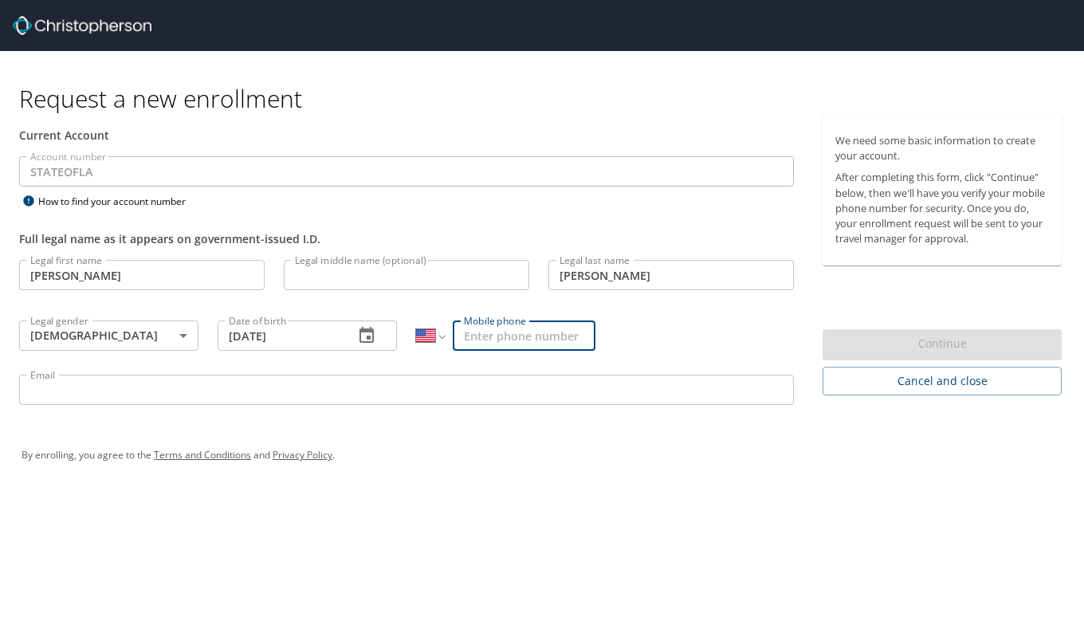
click at [476, 342] on input "Mobile phone" at bounding box center [524, 335] width 143 height 30
type input "[PHONE_NUMBER]"
type input "[PERSON_NAME][EMAIL_ADDRESS][DOMAIN_NAME]"
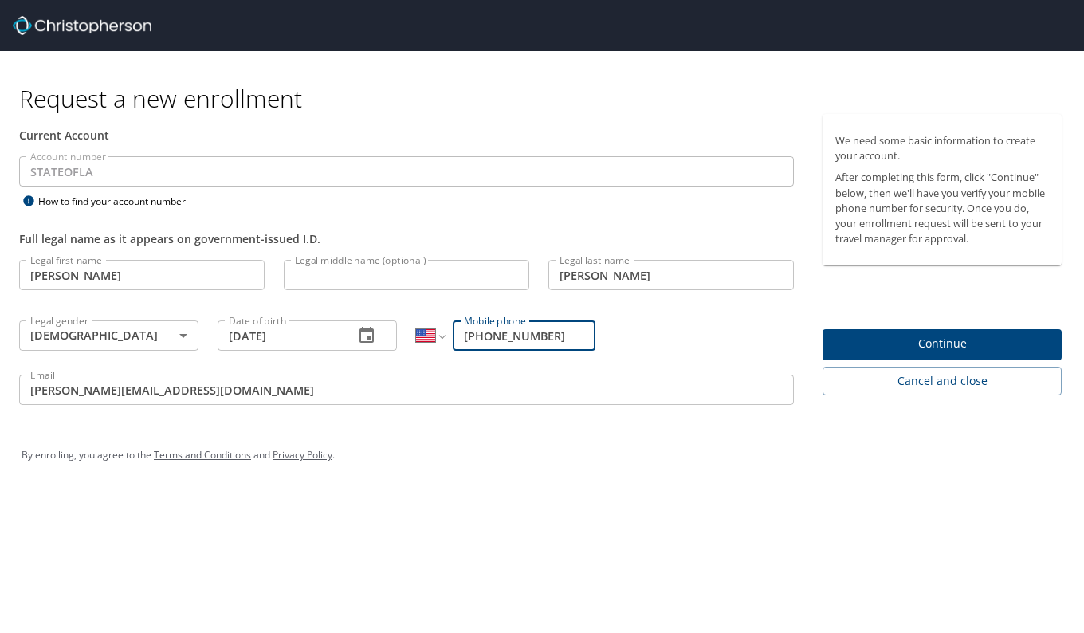
click at [528, 457] on div "By enrolling, you agree to the Terms and Conditions and Privacy Policy ." at bounding box center [542, 455] width 1041 height 40
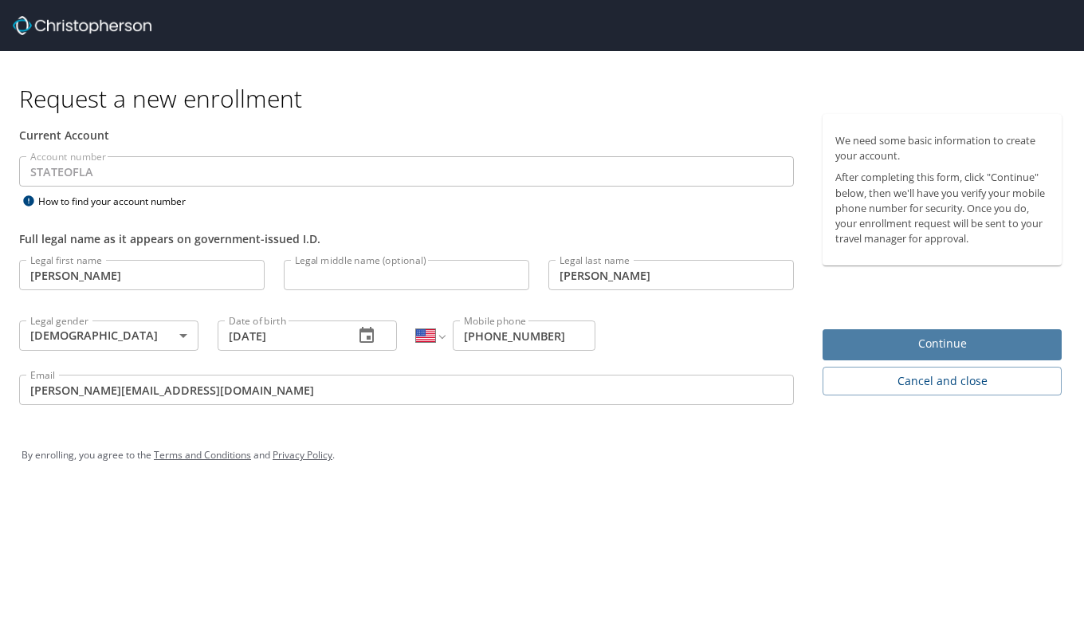
click at [901, 352] on span "Continue" at bounding box center [942, 344] width 214 height 20
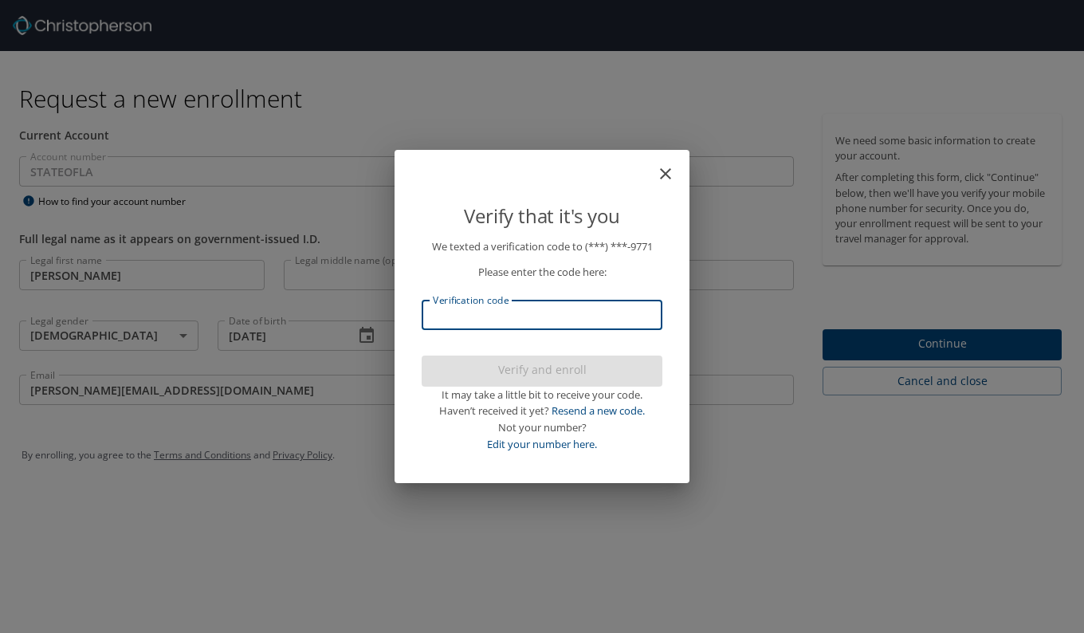
click at [505, 311] on input "Verification code" at bounding box center [542, 315] width 241 height 30
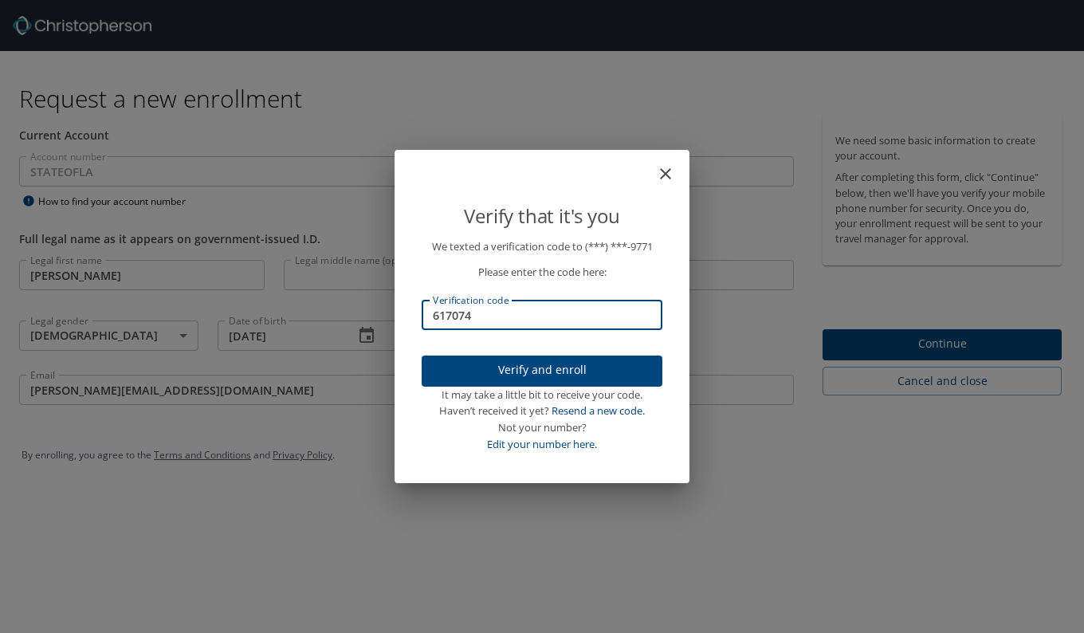
type input "617074"
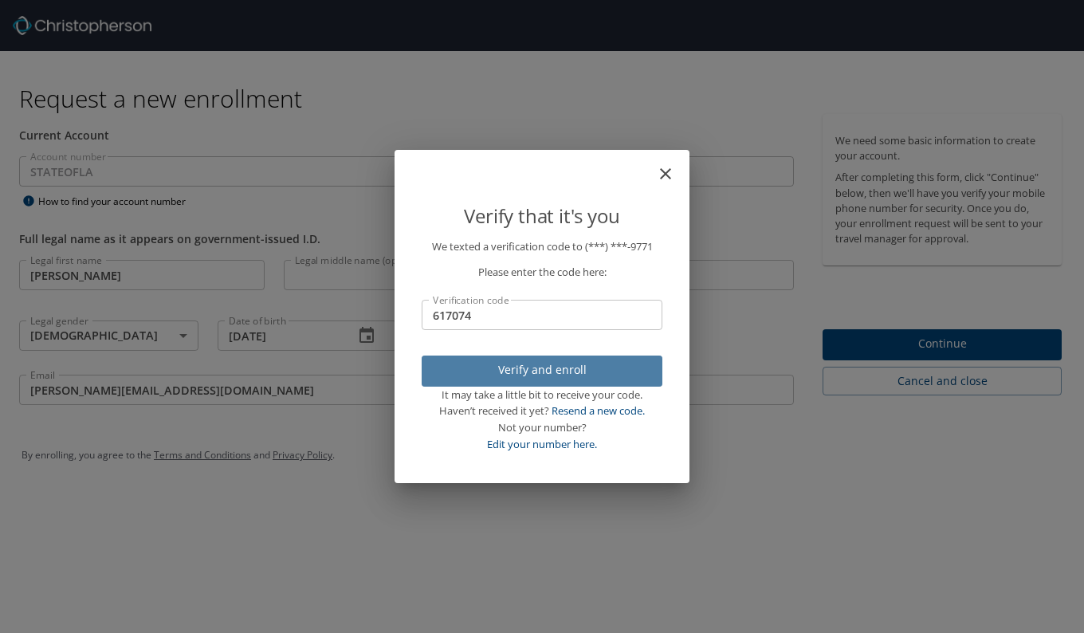
click at [492, 377] on span "Verify and enroll" at bounding box center [541, 370] width 215 height 20
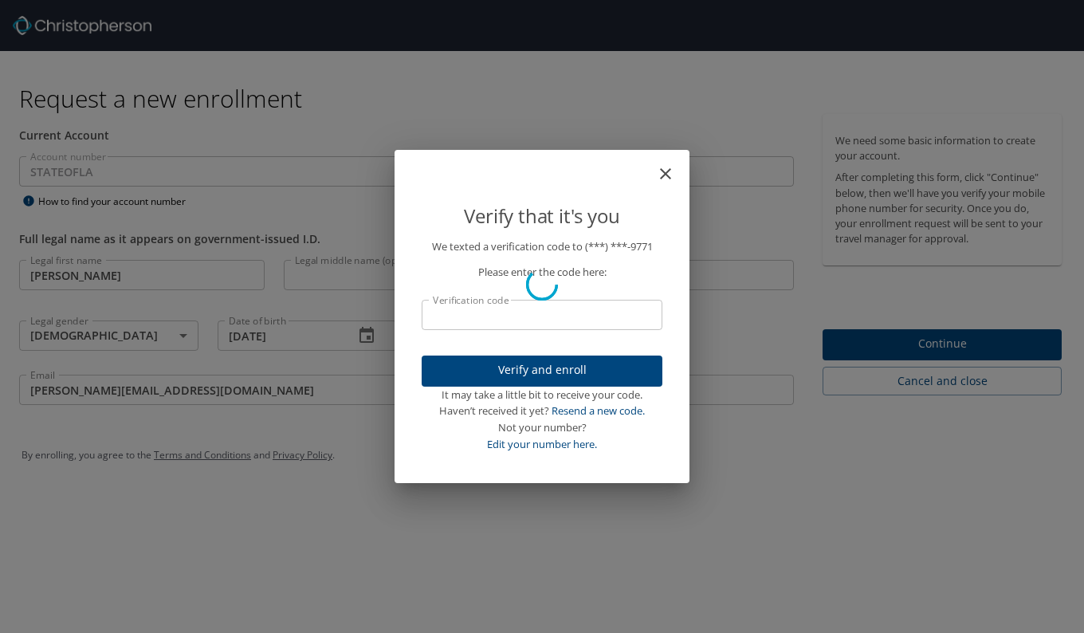
click at [863, 338] on div "Verify that it's you We texted a verification code to (***) ***- 9771 Please en…" at bounding box center [542, 316] width 1084 height 633
click at [865, 330] on div "Verify that it's you We texted a verification code to (***) ***- 9771 Please en…" at bounding box center [542, 316] width 1084 height 633
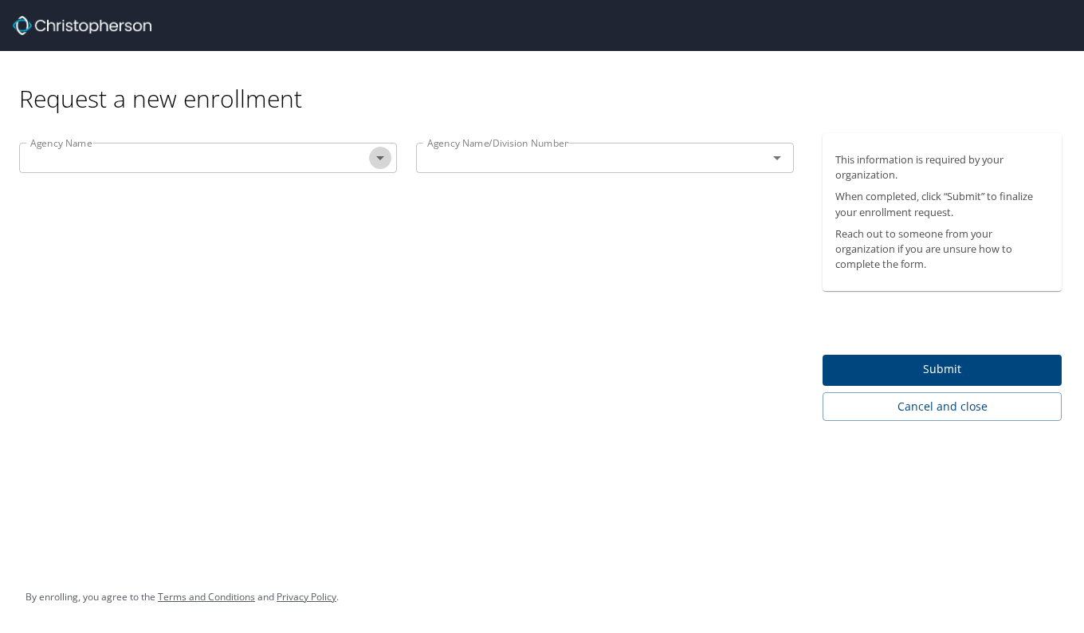
click at [383, 159] on icon "Open" at bounding box center [380, 157] width 19 height 19
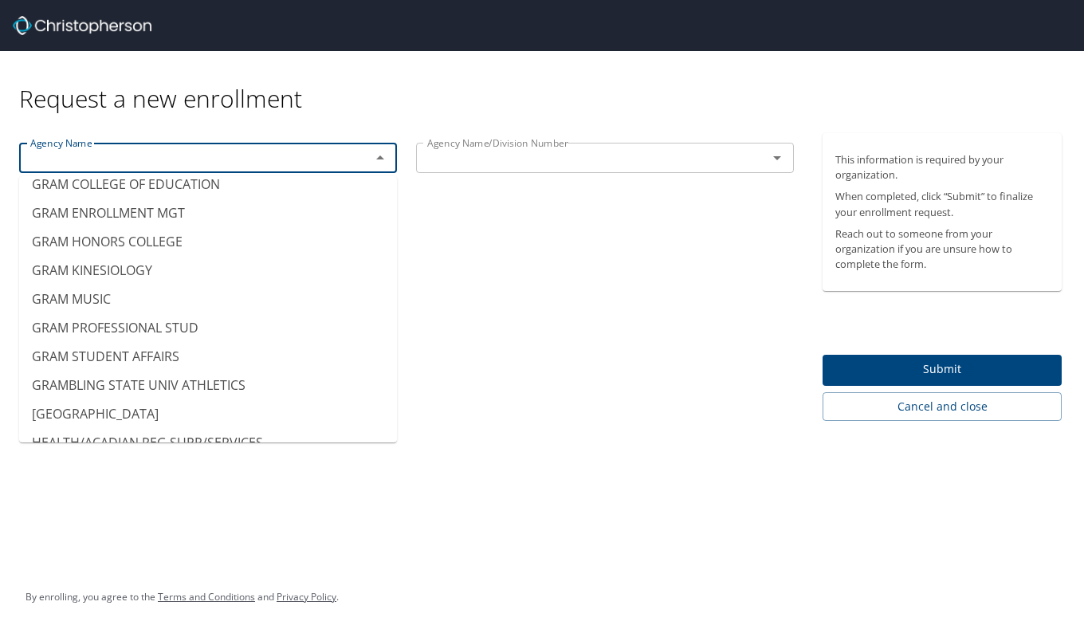
scroll to position [3705, 0]
click at [61, 411] on li "[GEOGRAPHIC_DATA]" at bounding box center [208, 412] width 378 height 29
type input "[GEOGRAPHIC_DATA]"
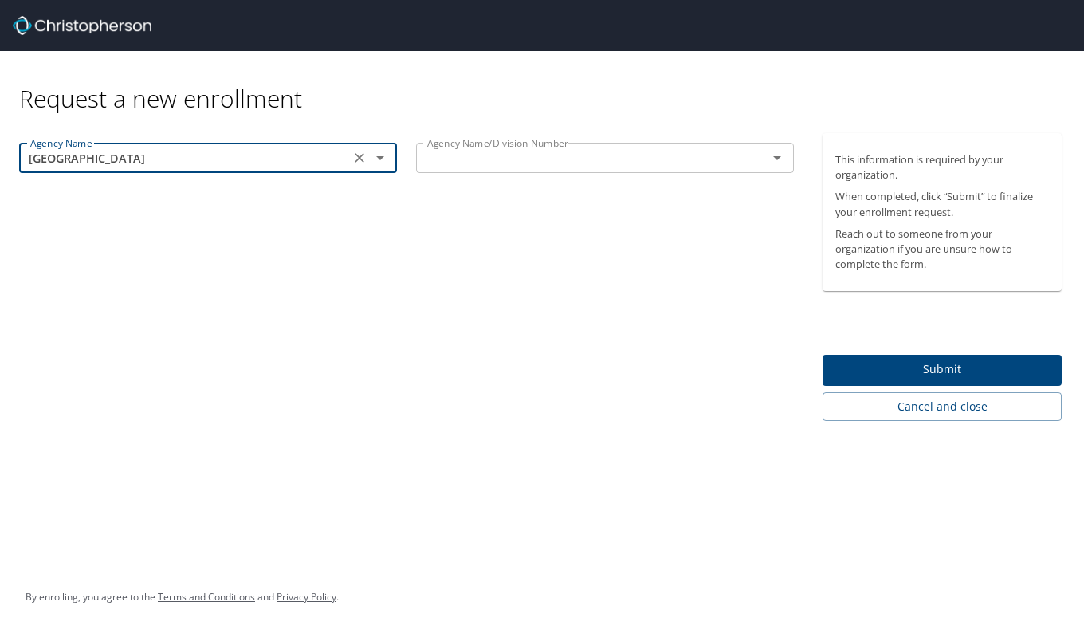
click at [555, 158] on input "text" at bounding box center [581, 157] width 321 height 21
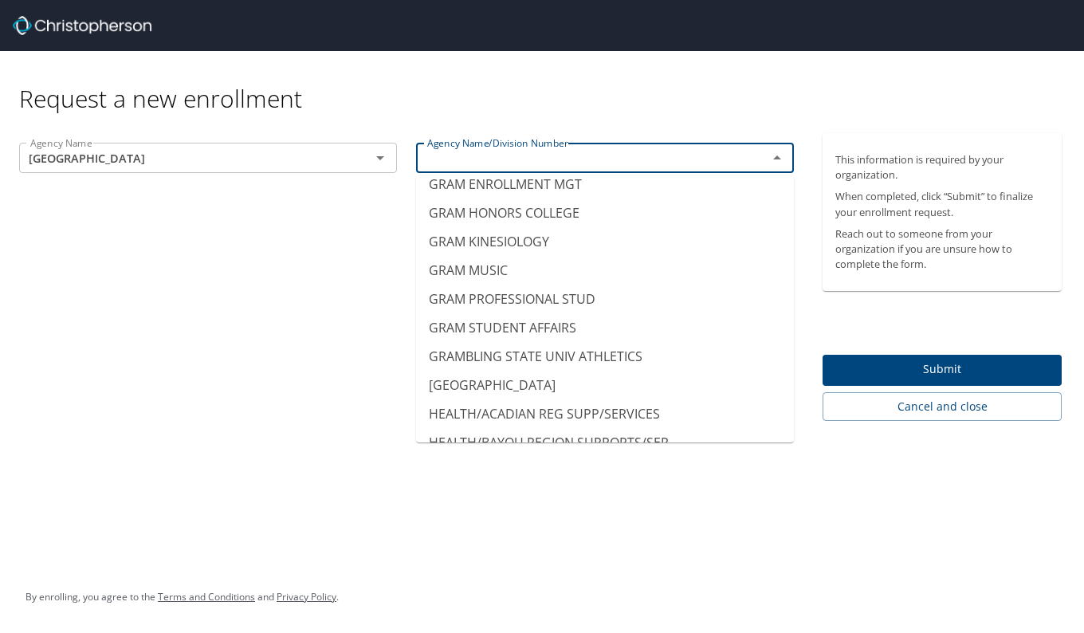
scroll to position [3712, 0]
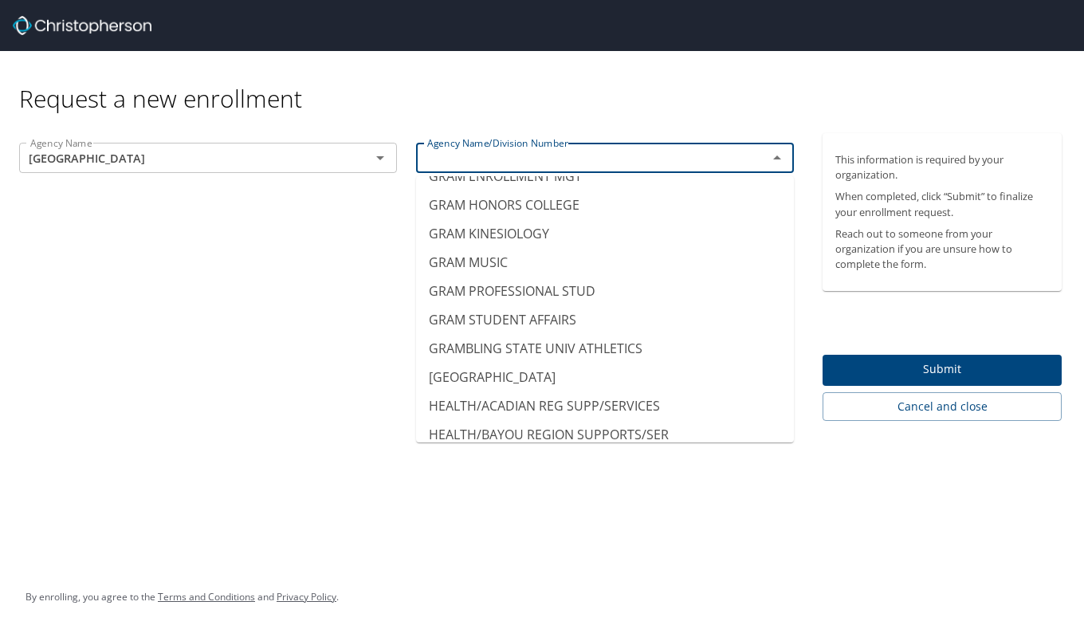
click at [432, 373] on li "[GEOGRAPHIC_DATA]" at bounding box center [605, 377] width 378 height 29
type input "[GEOGRAPHIC_DATA]"
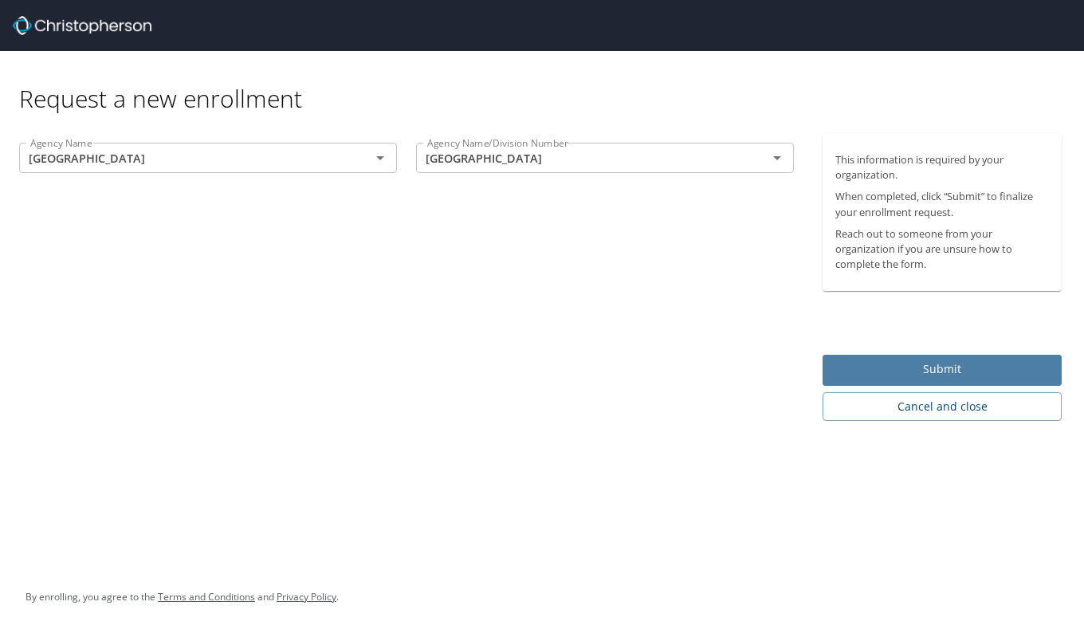
click at [849, 362] on span "Submit" at bounding box center [942, 369] width 214 height 20
